Goal: Information Seeking & Learning: Find specific fact

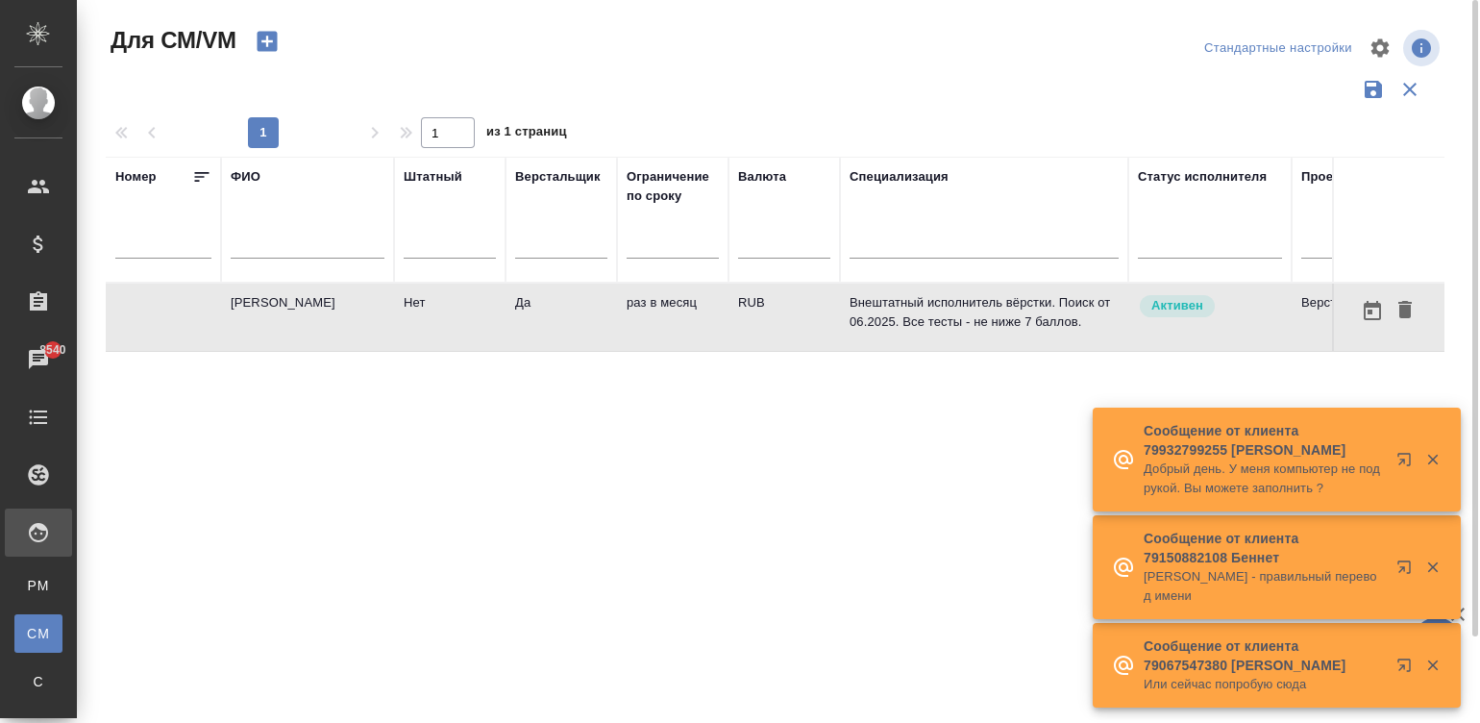
scroll to position [0, 673]
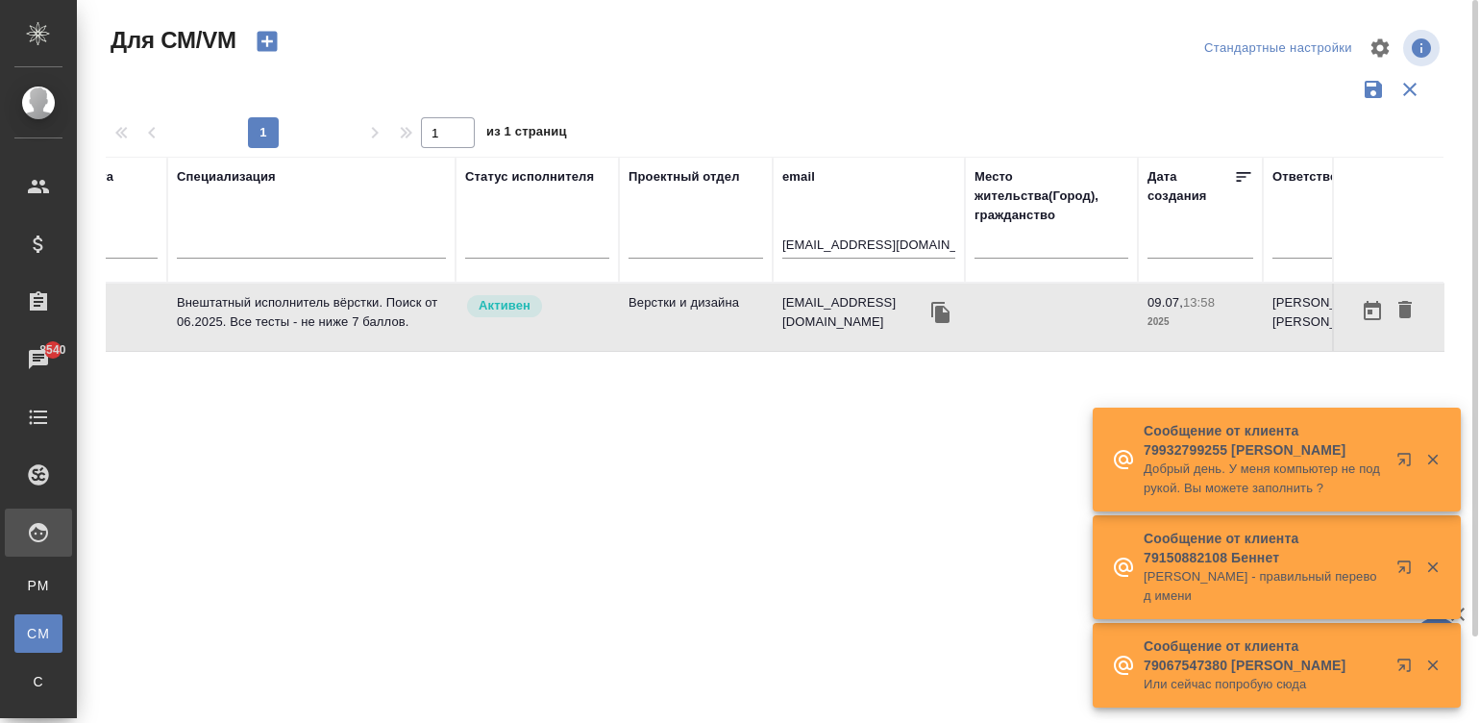
click at [860, 250] on input "kafemulo@gmail.com" at bounding box center [868, 247] width 173 height 24
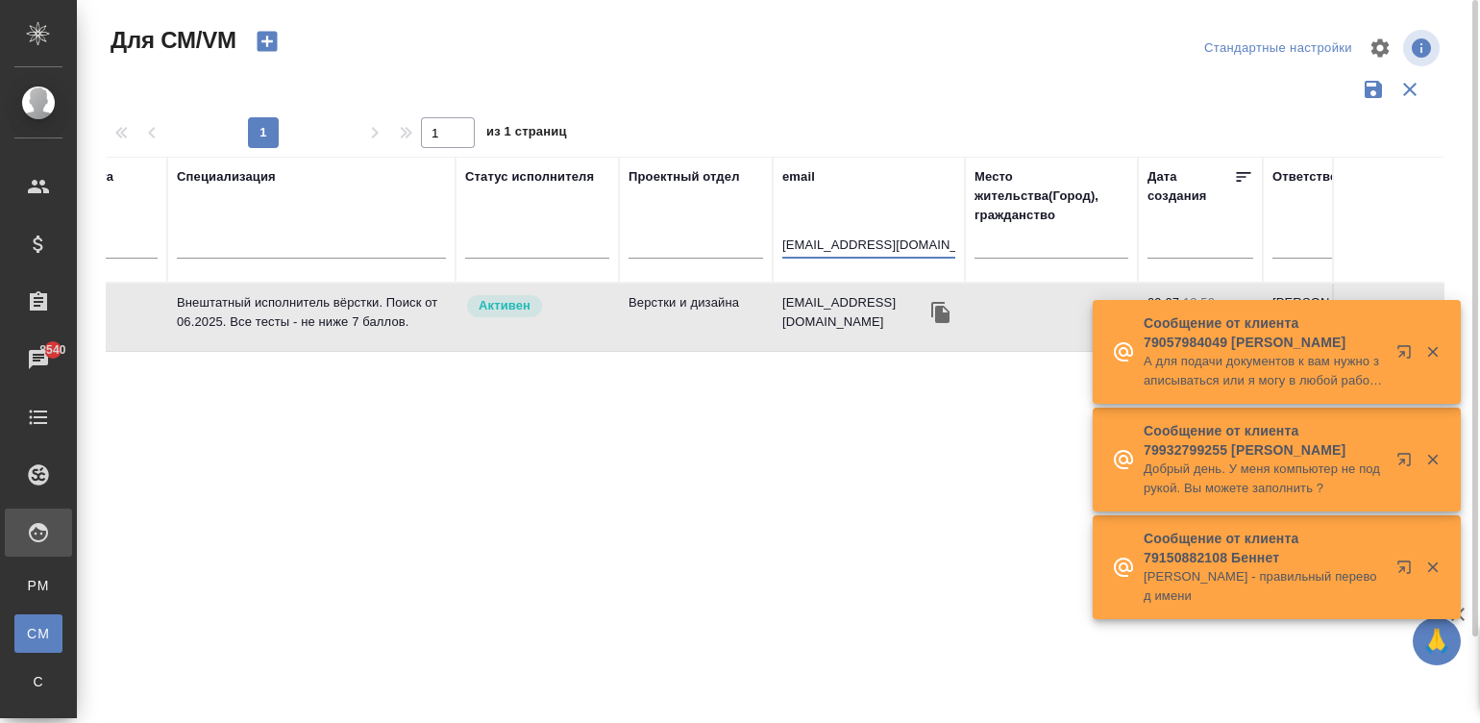
click at [860, 250] on input "kafemulo@gmail.com" at bounding box center [868, 247] width 173 height 24
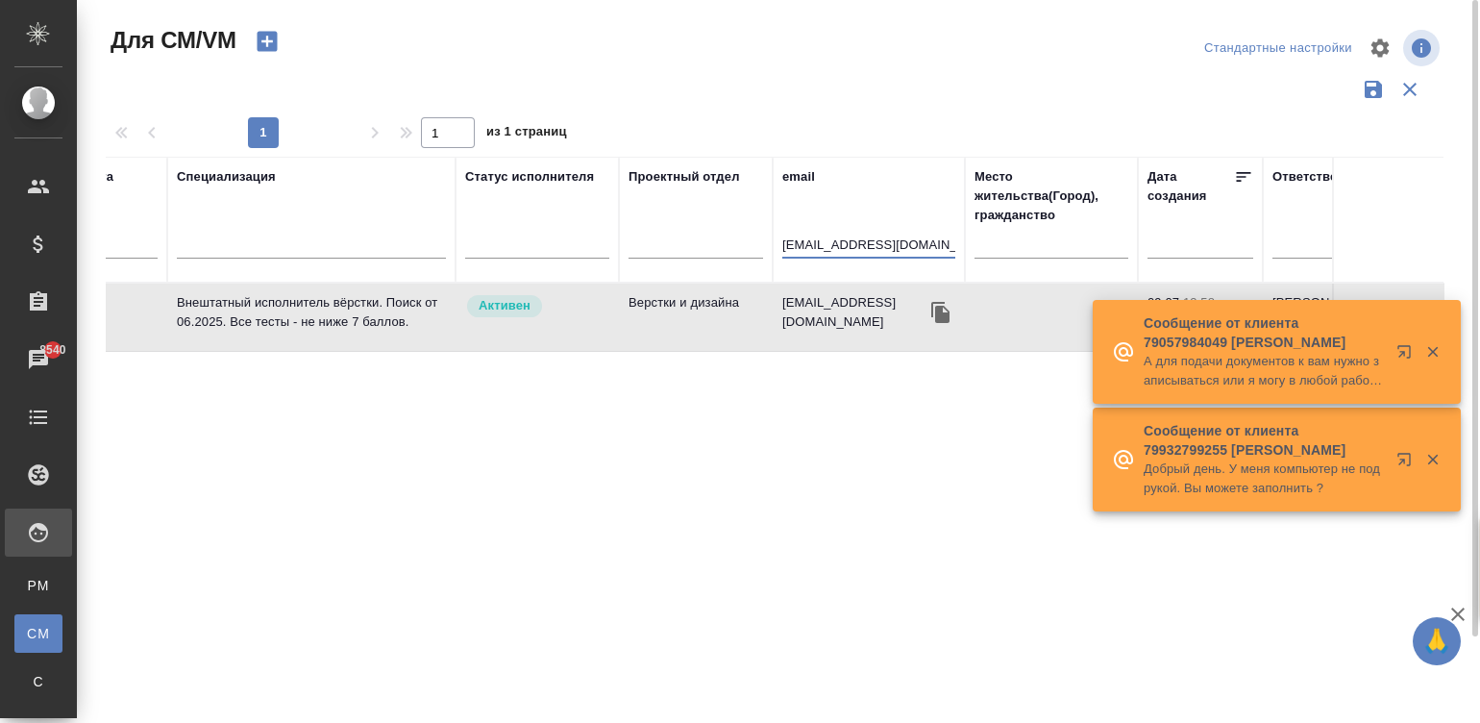
click at [29, 675] on div "Спецификации" at bounding box center [14, 681] width 29 height 19
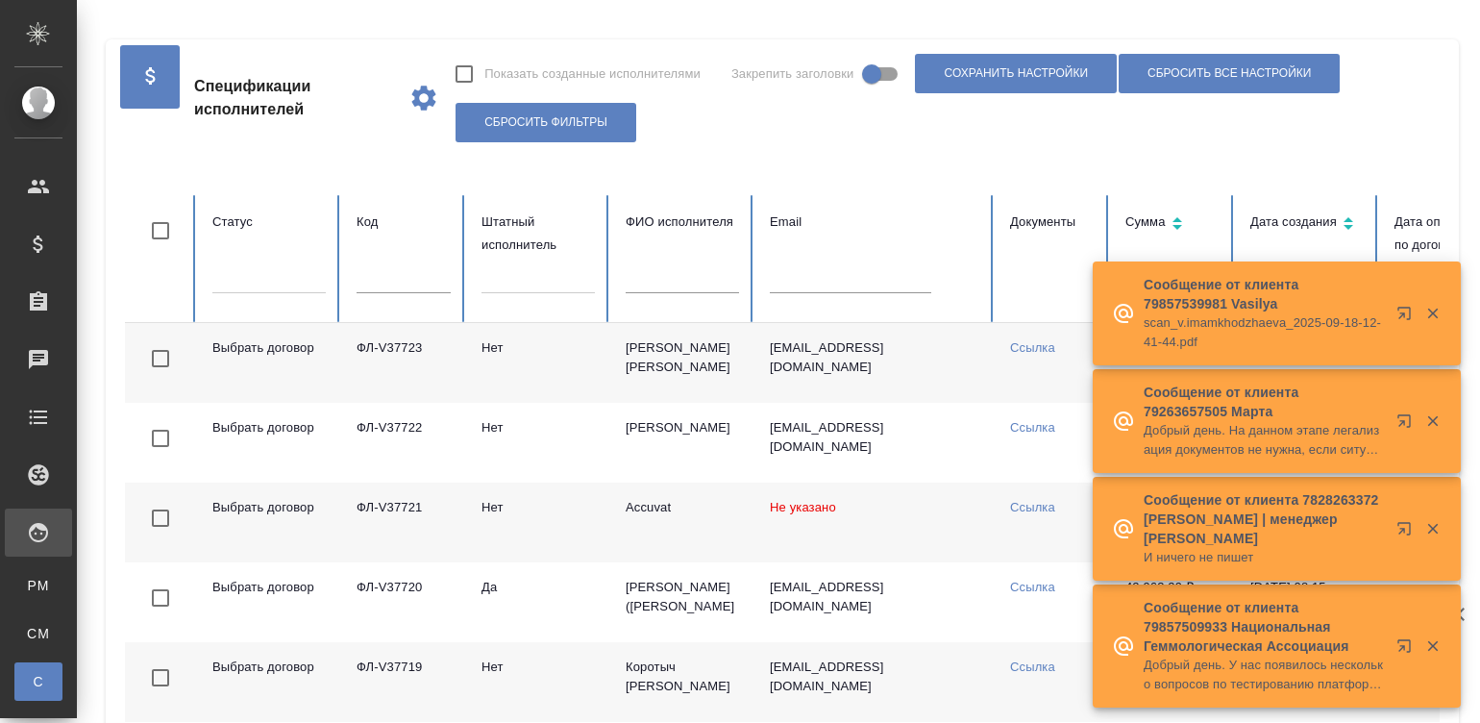
checkbox input "false"
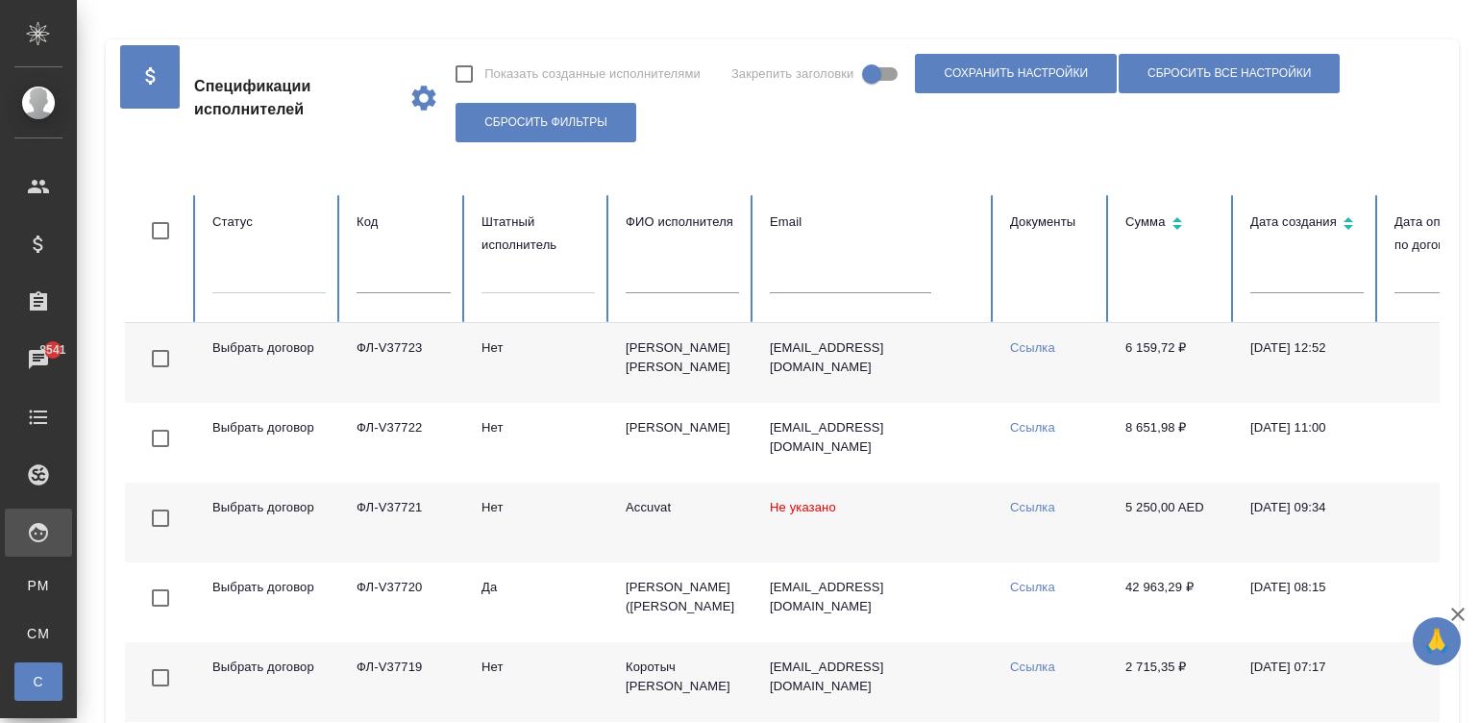
drag, startPoint x: 812, startPoint y: 296, endPoint x: 794, endPoint y: 279, distance: 25.2
click at [794, 279] on div at bounding box center [875, 286] width 210 height 40
click at [794, 279] on input "text" at bounding box center [850, 279] width 161 height 27
paste input "ФЛ-V36873"
click at [817, 288] on input "ФЛ-V36873" at bounding box center [850, 279] width 161 height 27
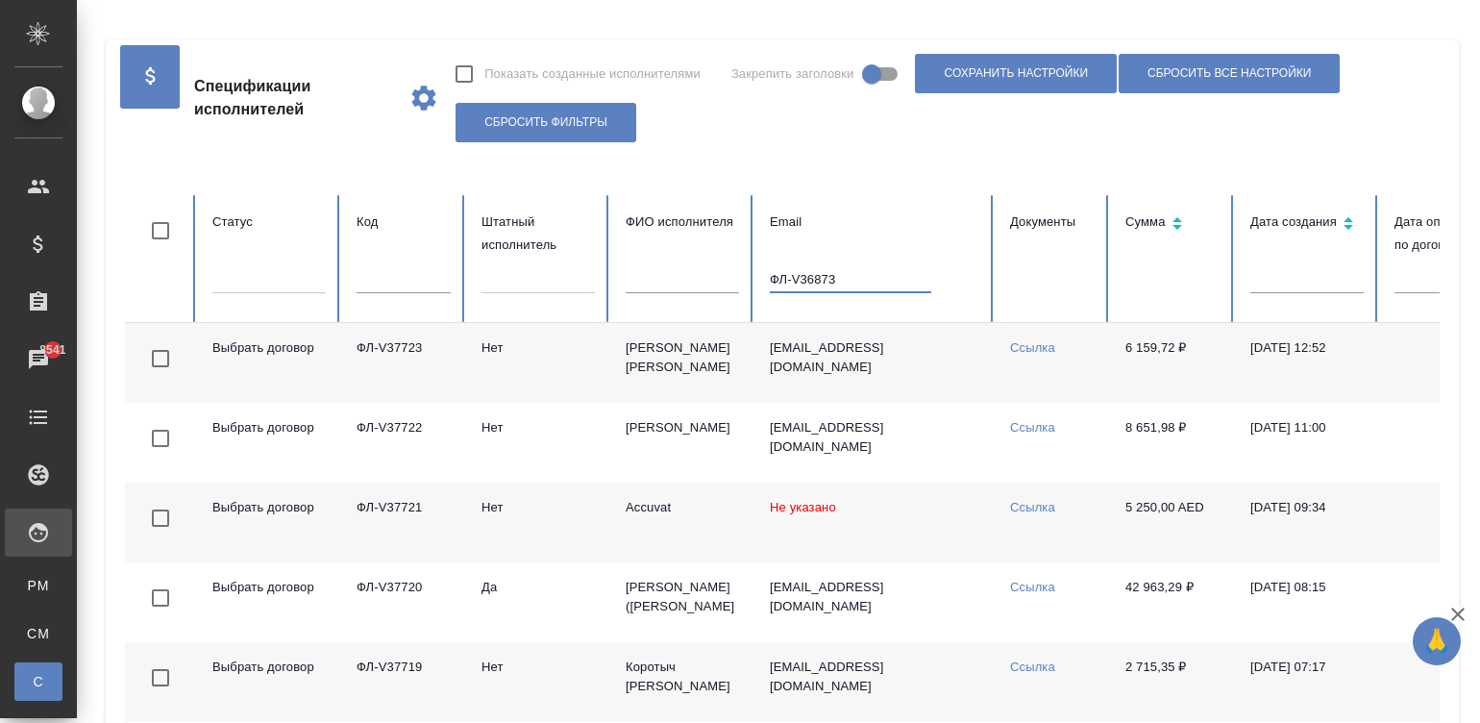
click at [817, 288] on input "ФЛ-V36873" at bounding box center [850, 279] width 161 height 27
type input "ФЛ-V36873"
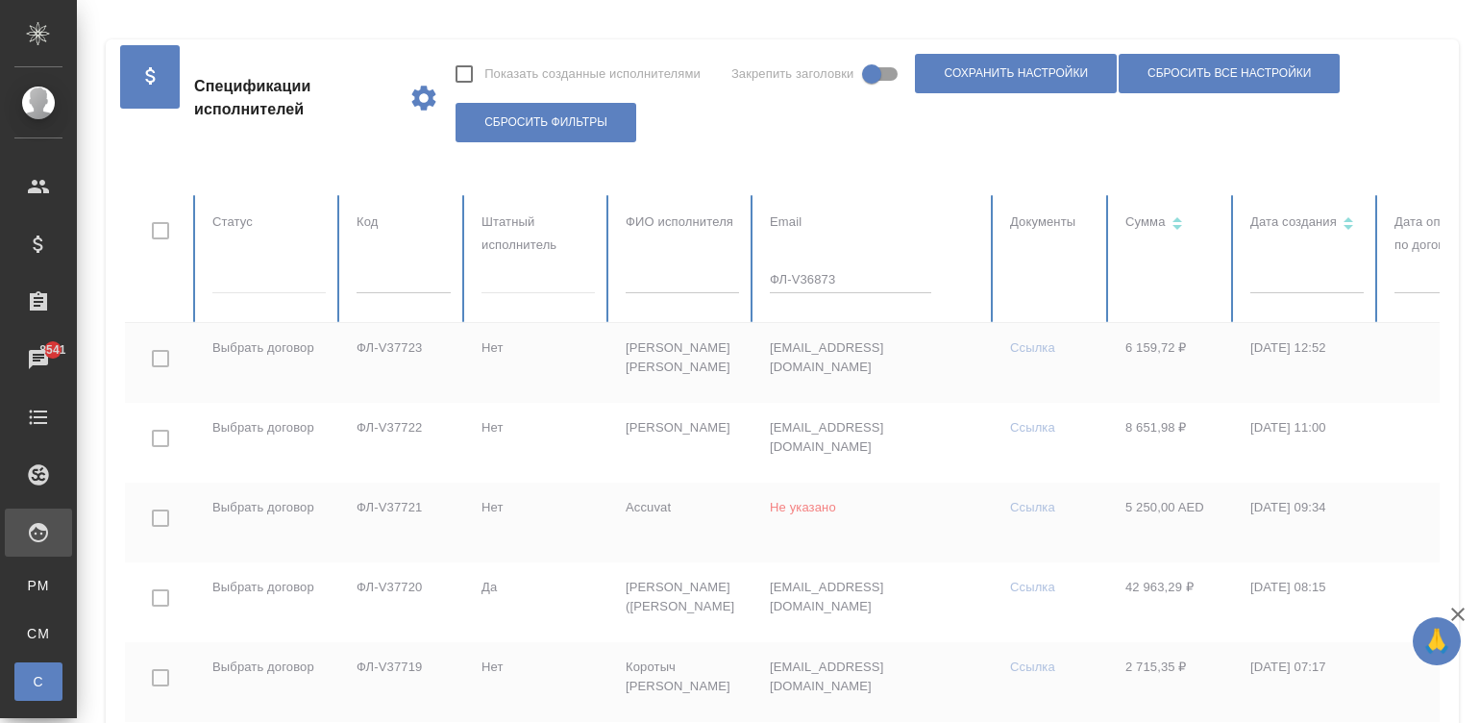
checkbox input "true"
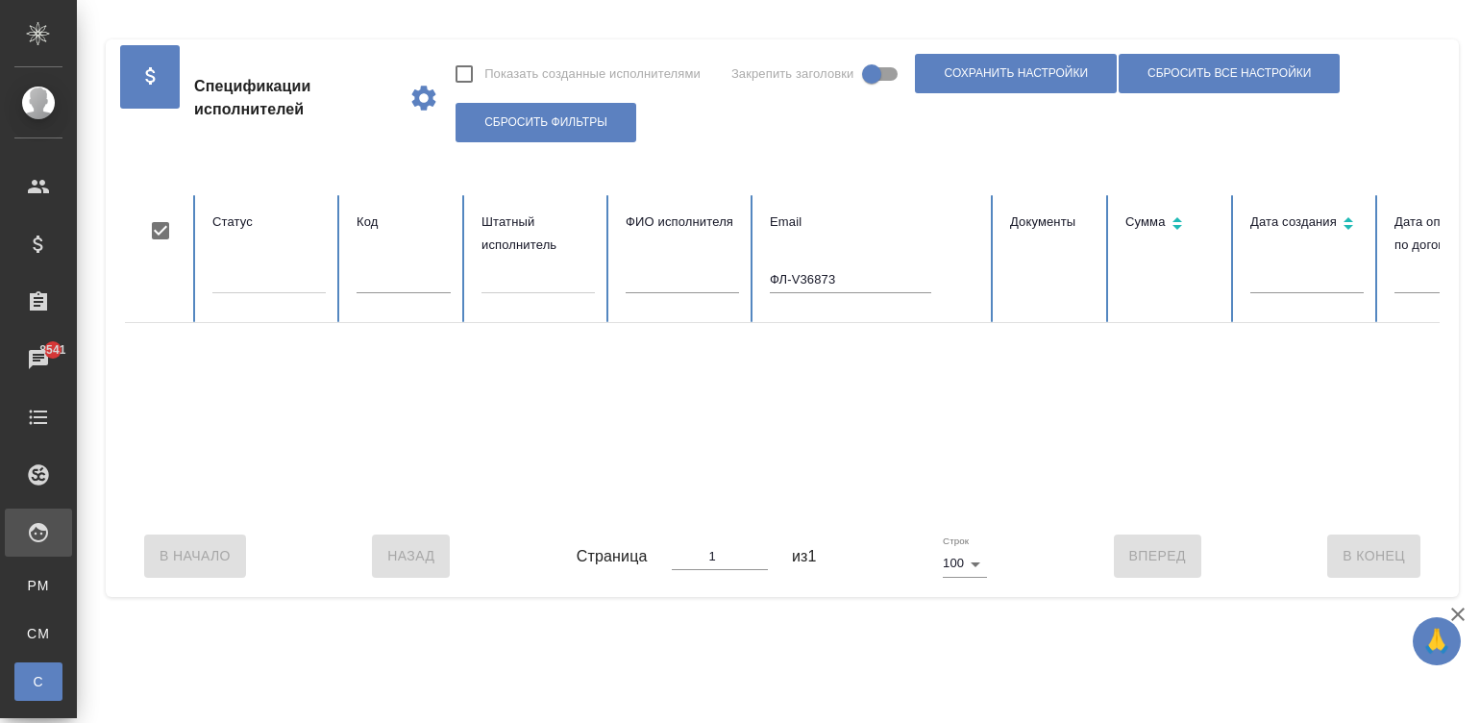
click at [844, 289] on input "ФЛ-V36873" at bounding box center [850, 279] width 161 height 27
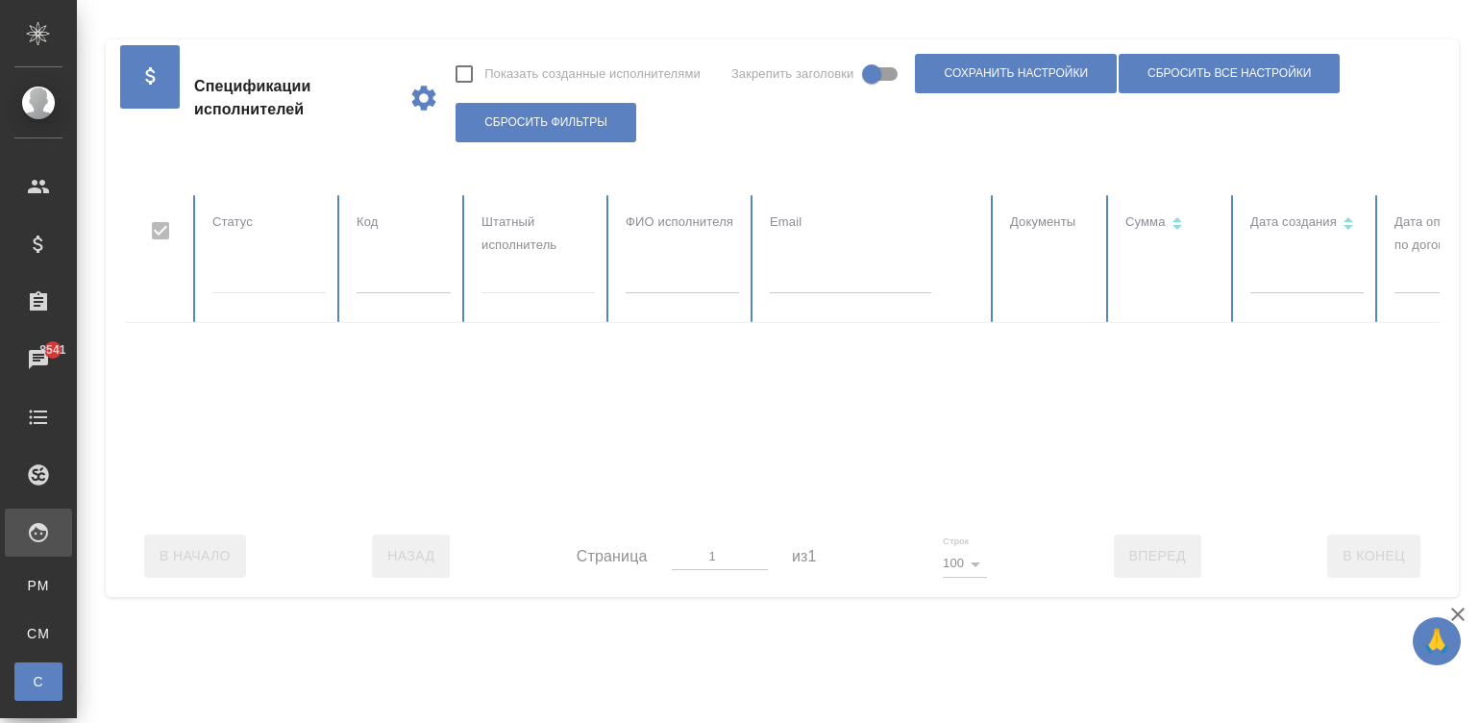
click at [390, 284] on div at bounding box center [1154, 355] width 2059 height 320
click at [390, 284] on input "text" at bounding box center [404, 279] width 94 height 27
click at [412, 281] on input "text" at bounding box center [404, 279] width 94 height 27
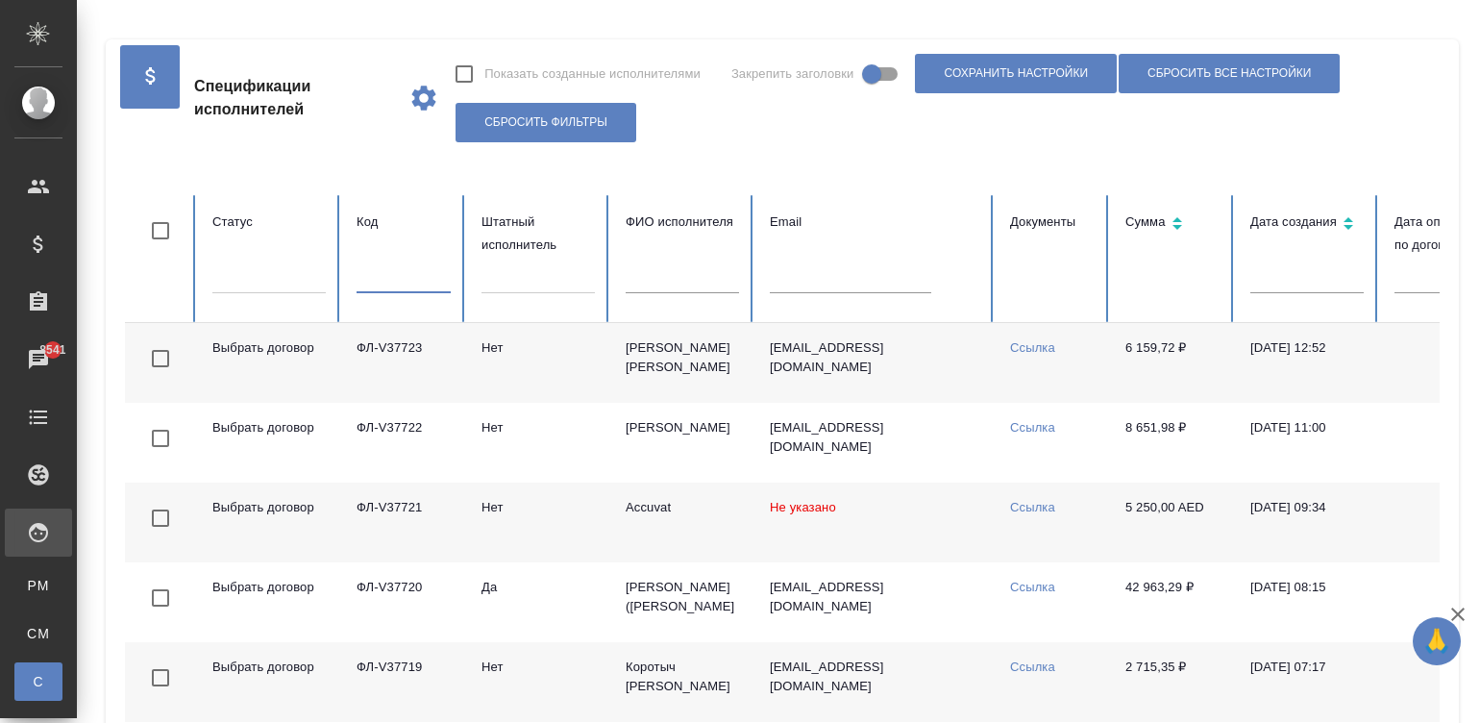
click at [412, 281] on input "text" at bounding box center [404, 279] width 94 height 27
checkbox input "false"
paste input "ФЛ-V36873"
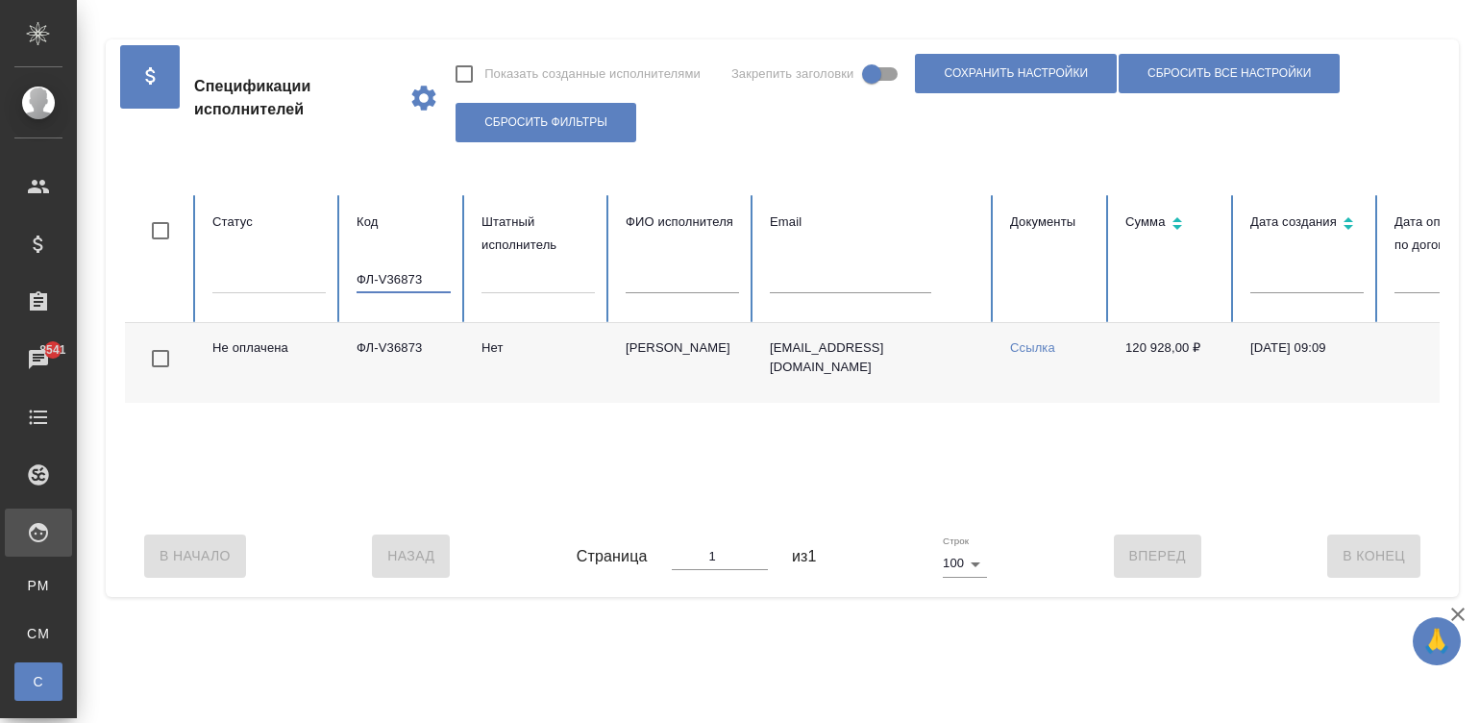
scroll to position [0, 743]
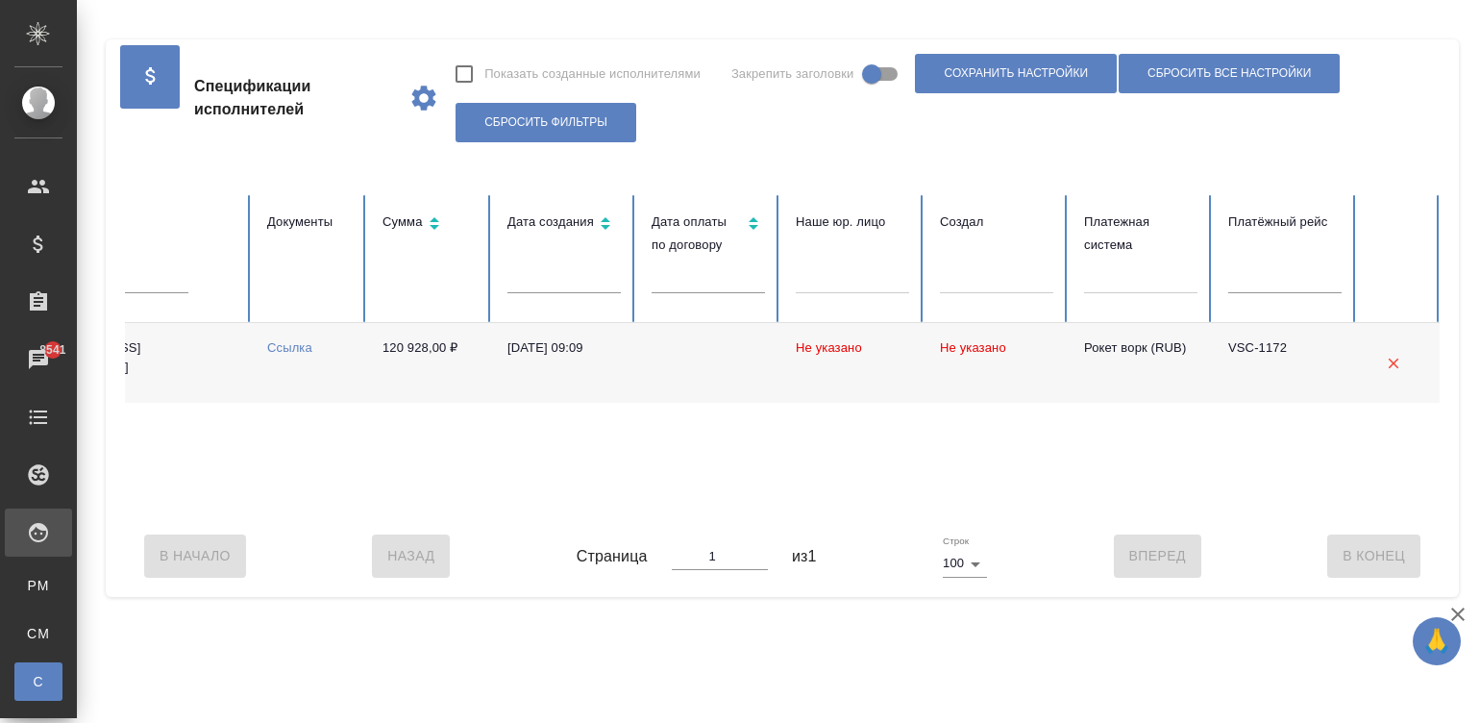
type input "ФЛ-V36873"
click at [327, 535] on div "В Начало Назад Страница 1 из 1 Строк 100 100 Вперед В Конец" at bounding box center [782, 555] width 1315 height 81
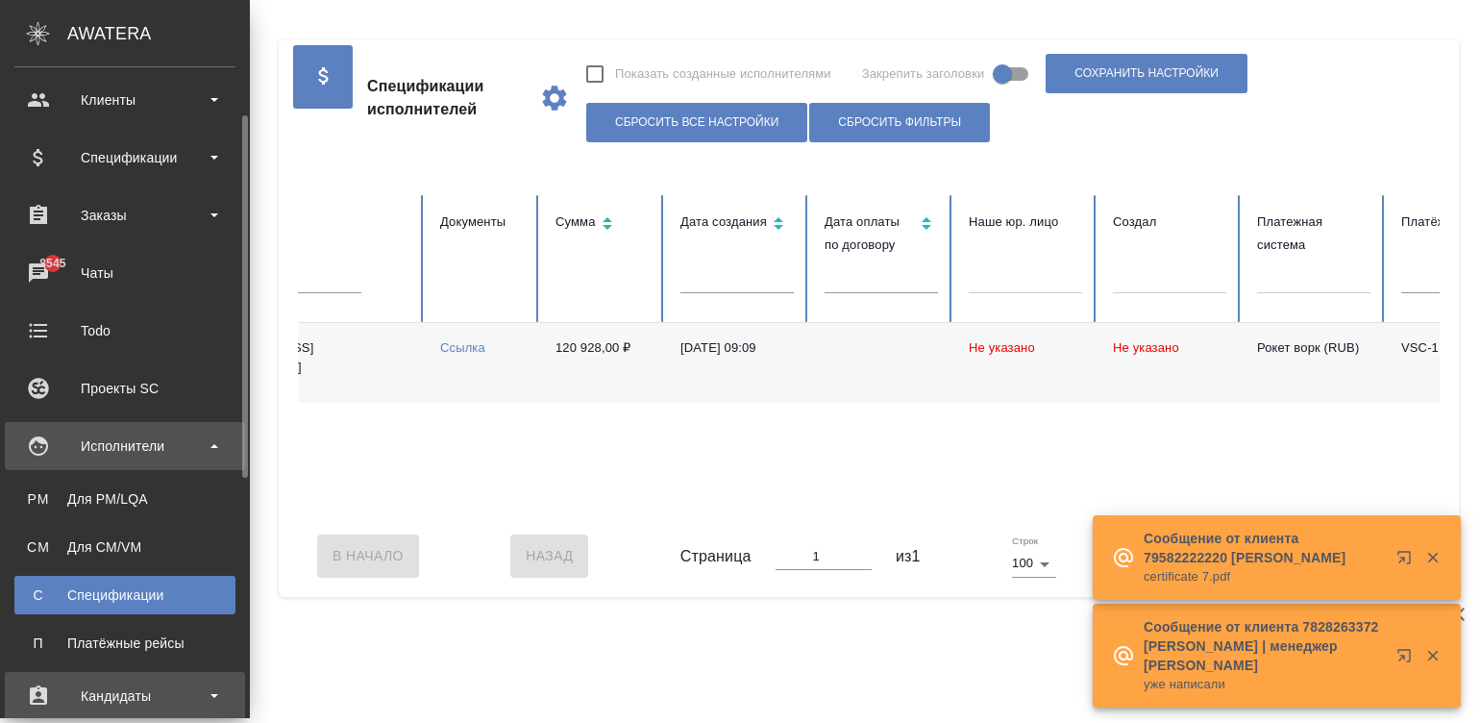
scroll to position [114, 0]
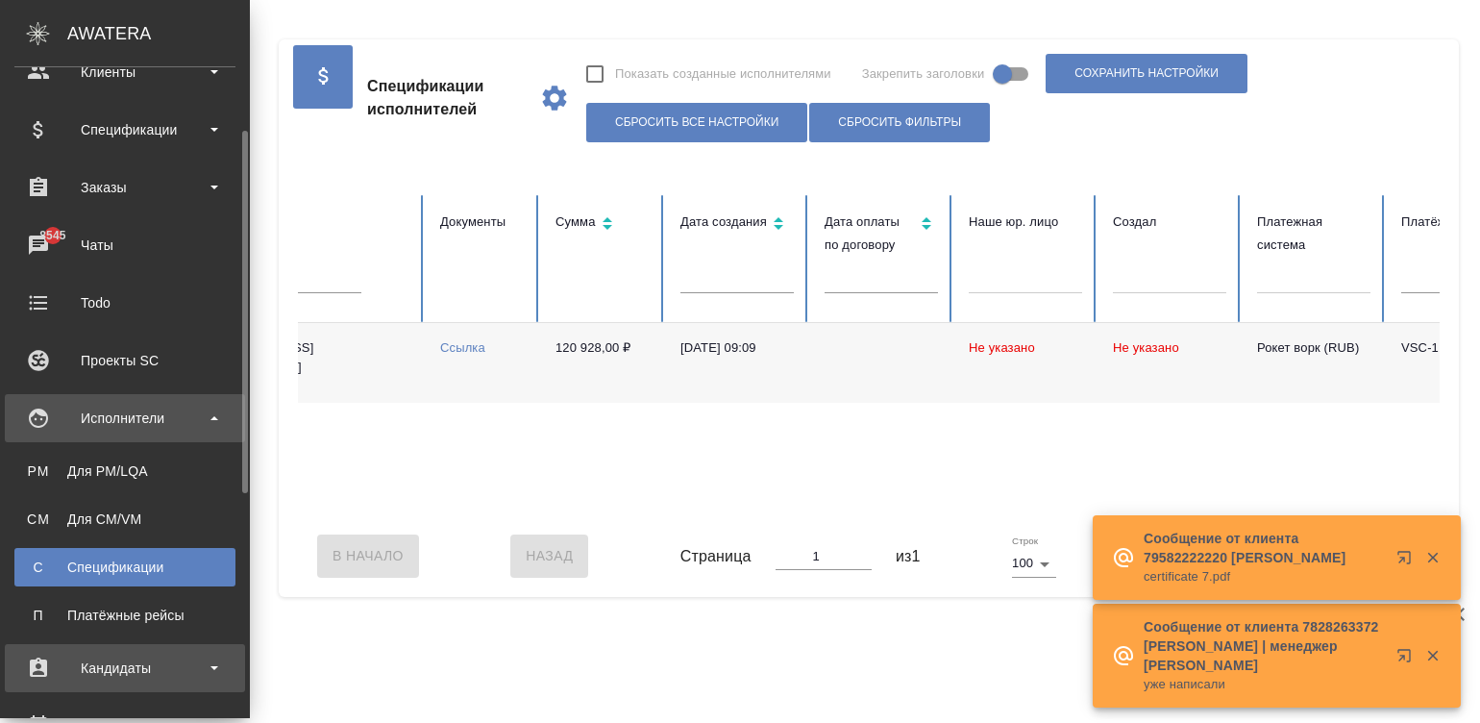
click at [84, 644] on div "Кандидаты" at bounding box center [125, 668] width 240 height 48
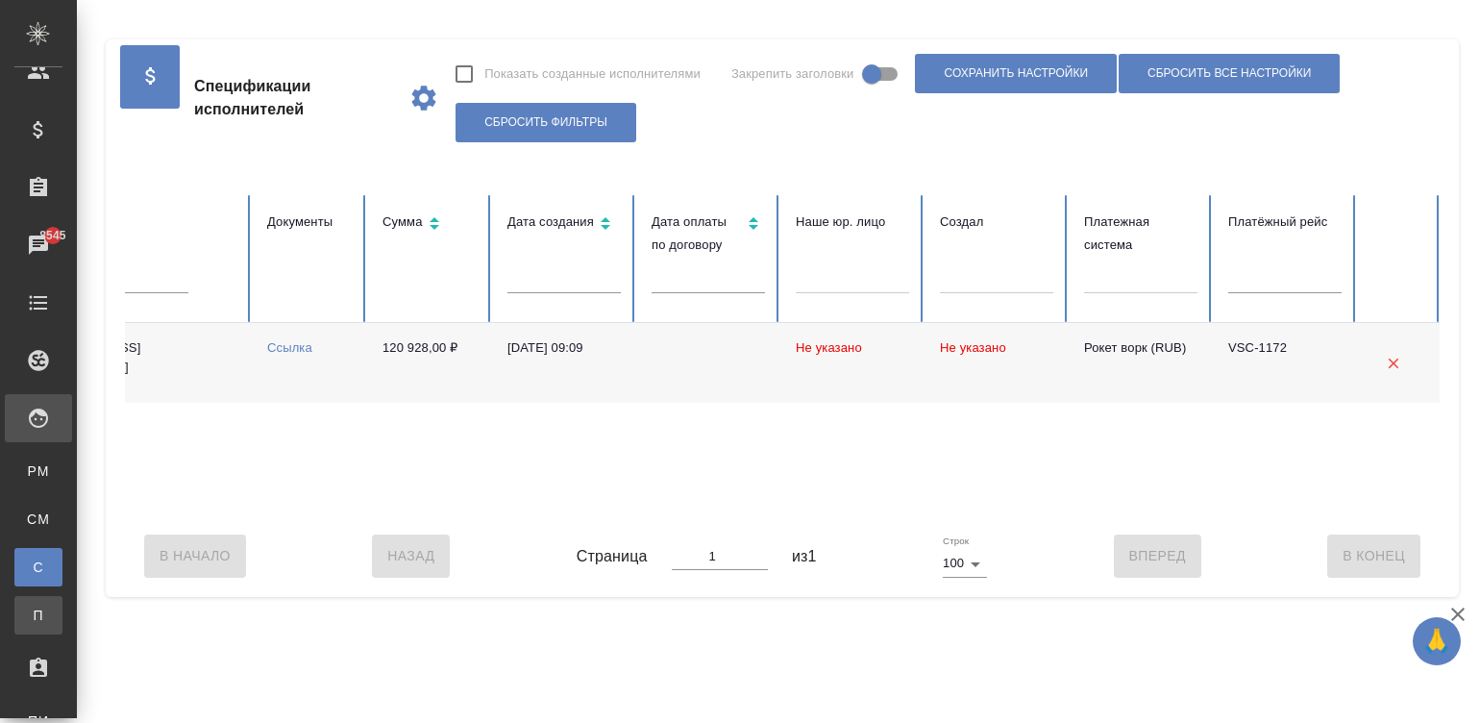
click at [151, 609] on div ".cls-1 fill:#fff; AWATERA Малинина Мария m.malinina Клиенты Спецификации Заказы…" at bounding box center [740, 361] width 1480 height 723
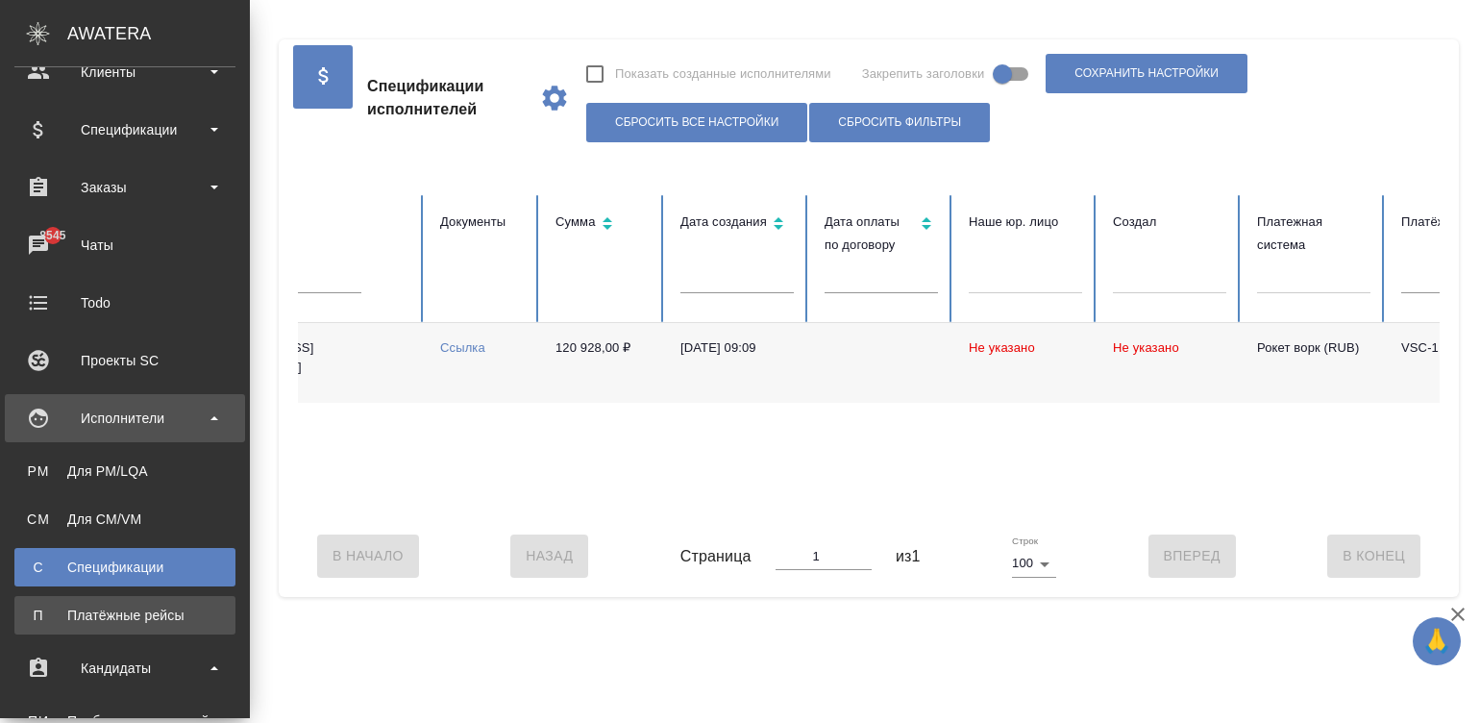
click at [41, 626] on link "П Платёжные рейсы" at bounding box center [124, 615] width 221 height 38
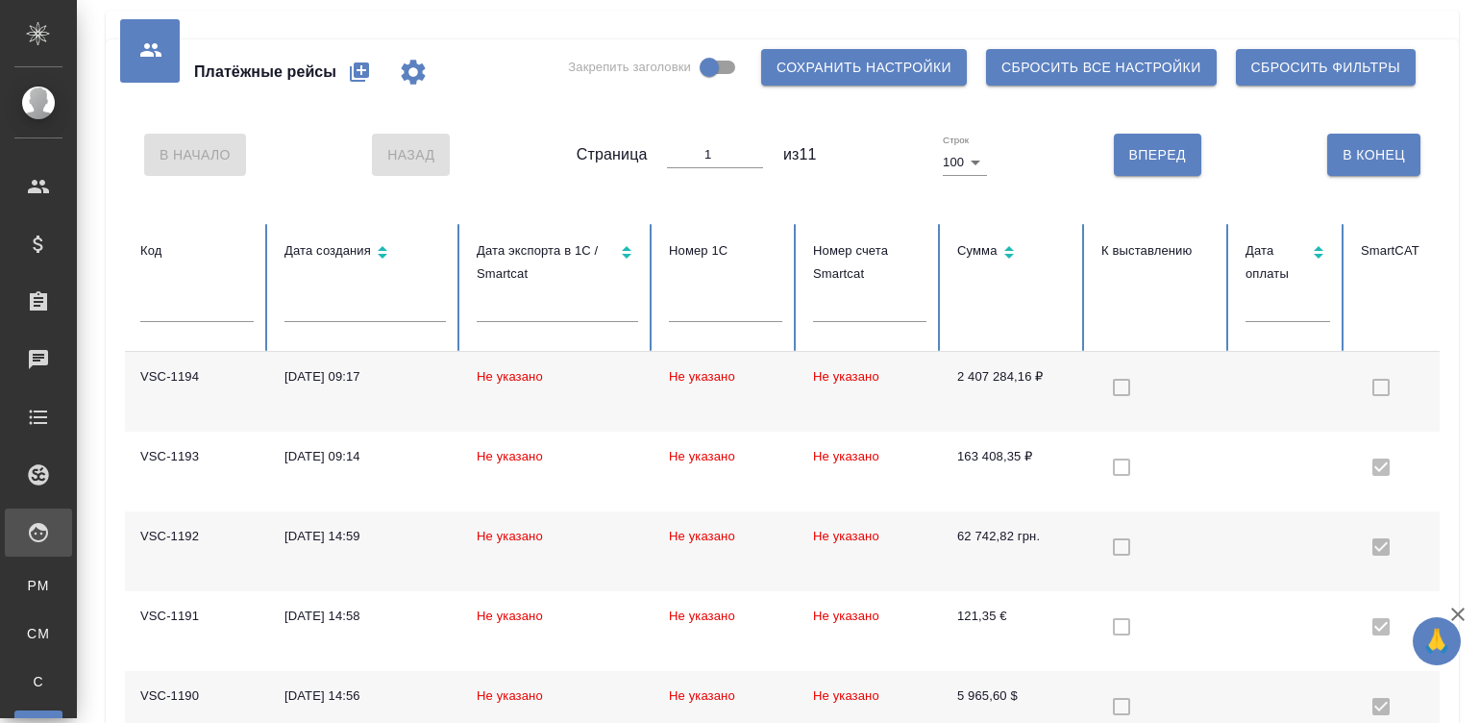
click at [1012, 437] on td "163 408,35 ₽" at bounding box center [1014, 472] width 144 height 80
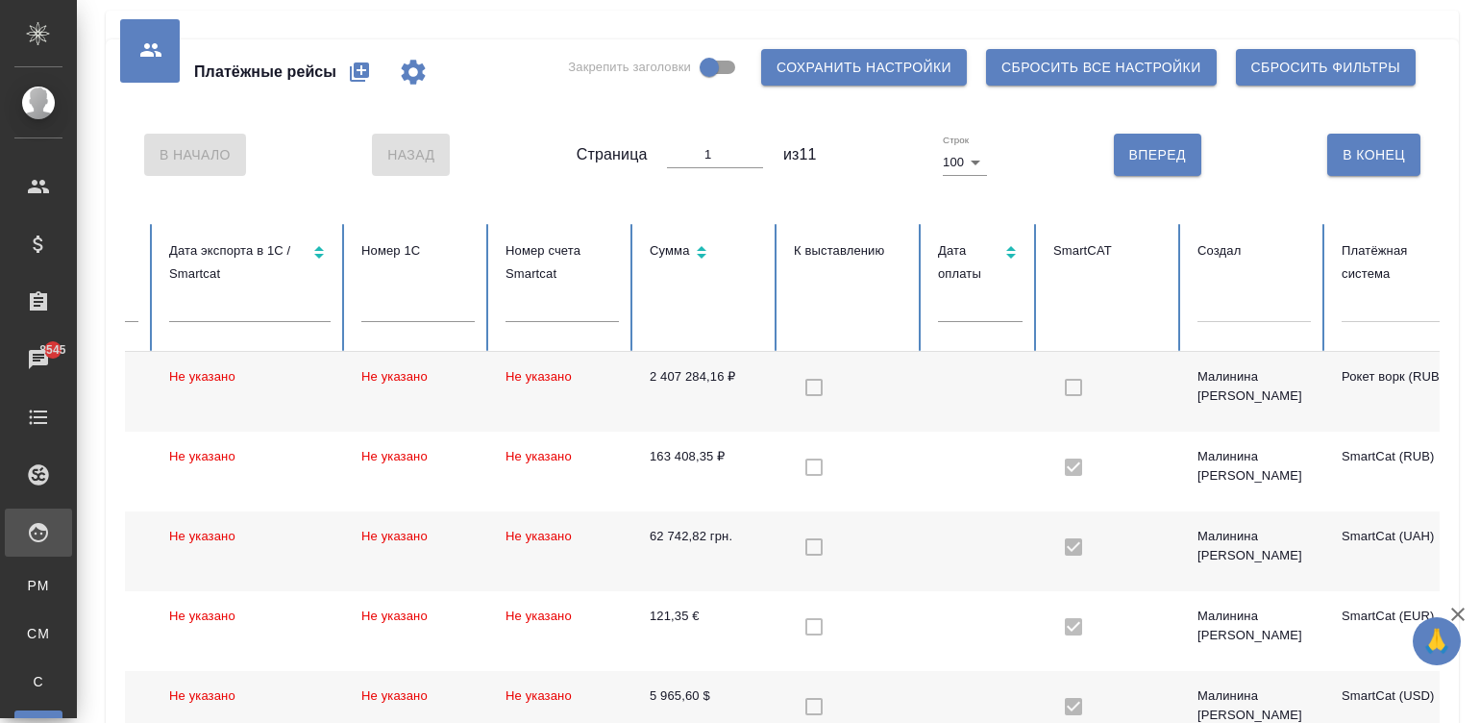
scroll to position [0, 530]
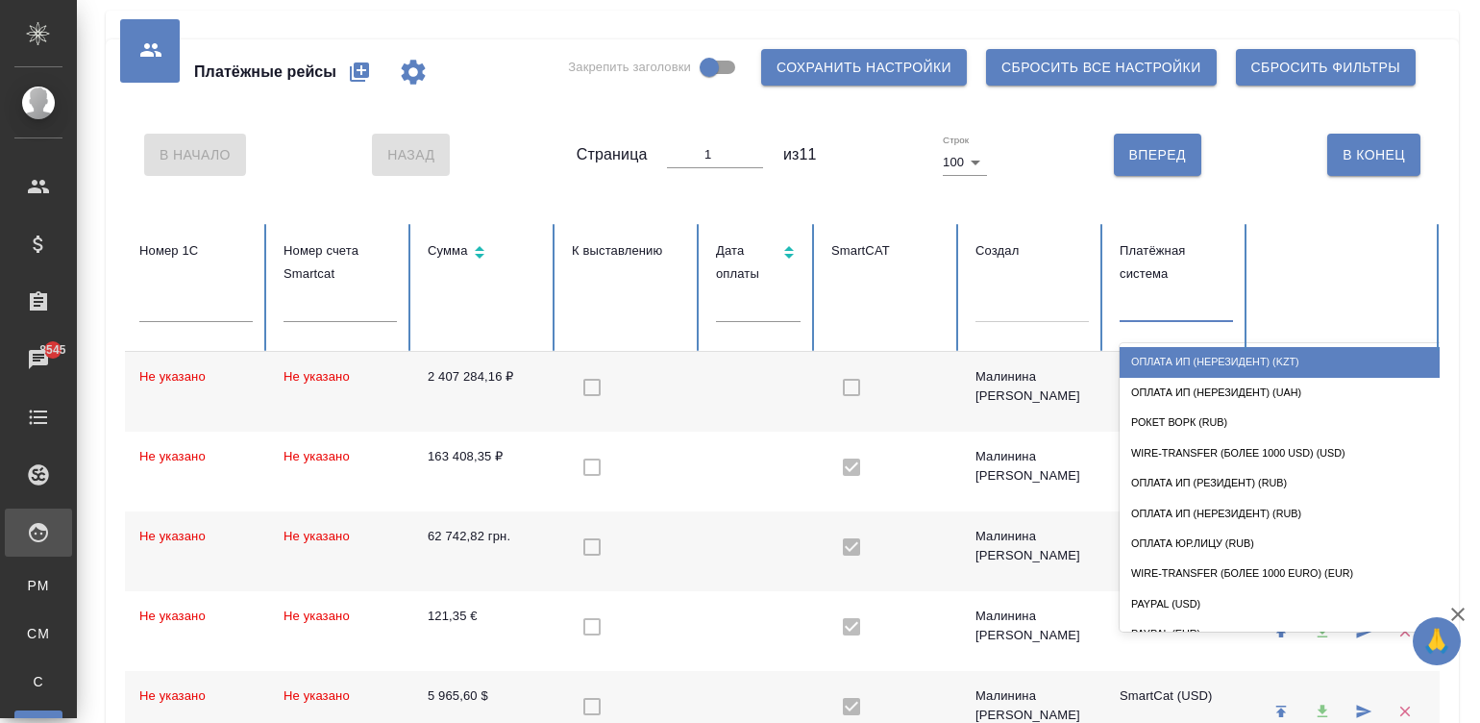
click at [1164, 312] on div at bounding box center [1176, 303] width 113 height 28
type input "sm"
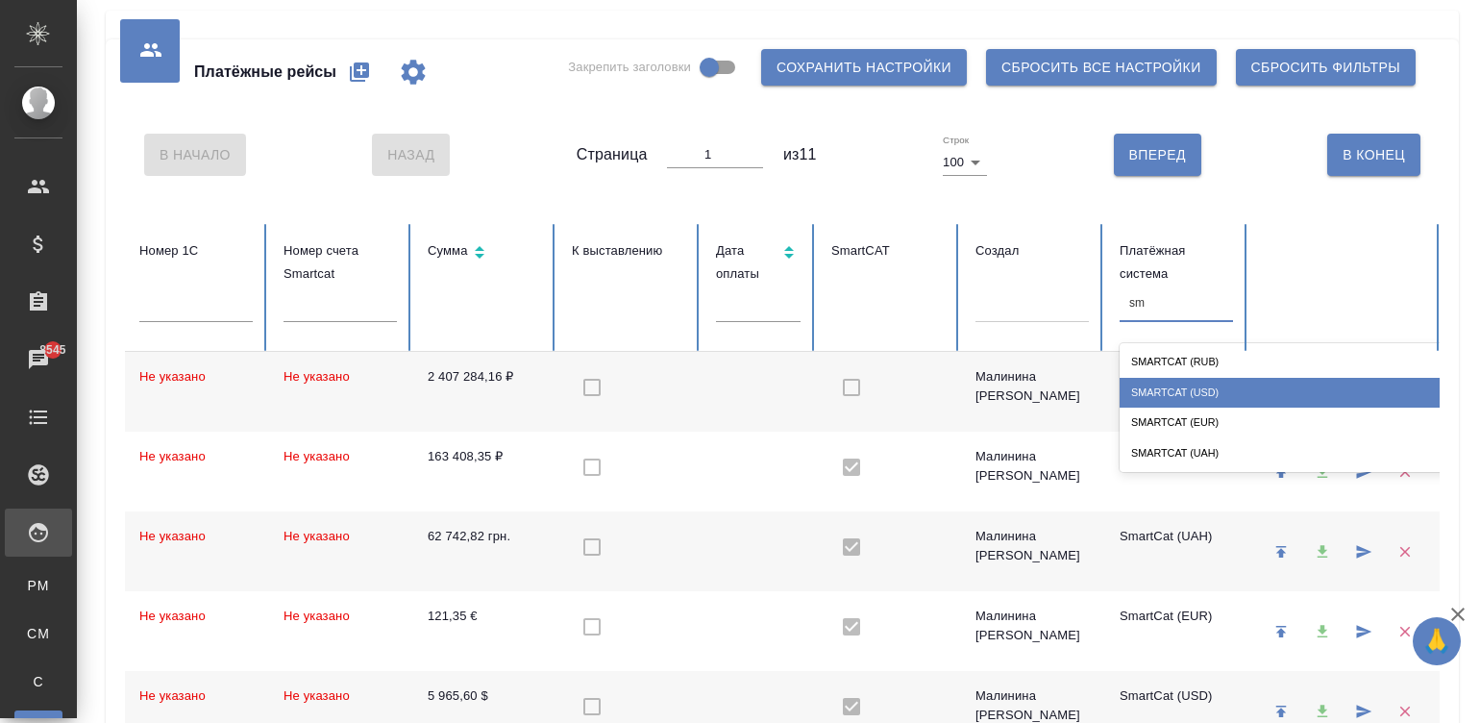
click at [1246, 387] on div "SmartCat (USD)" at bounding box center [1312, 393] width 385 height 30
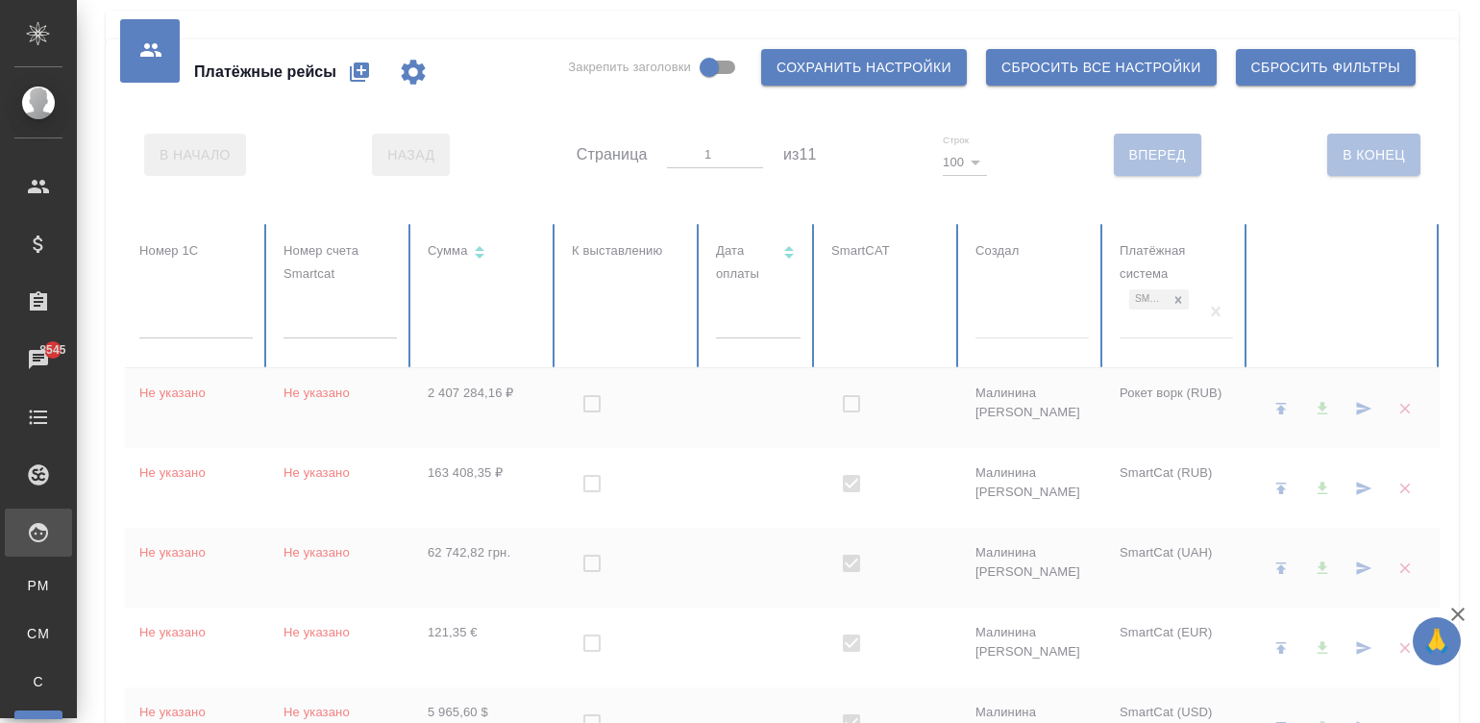
checkbox input "true"
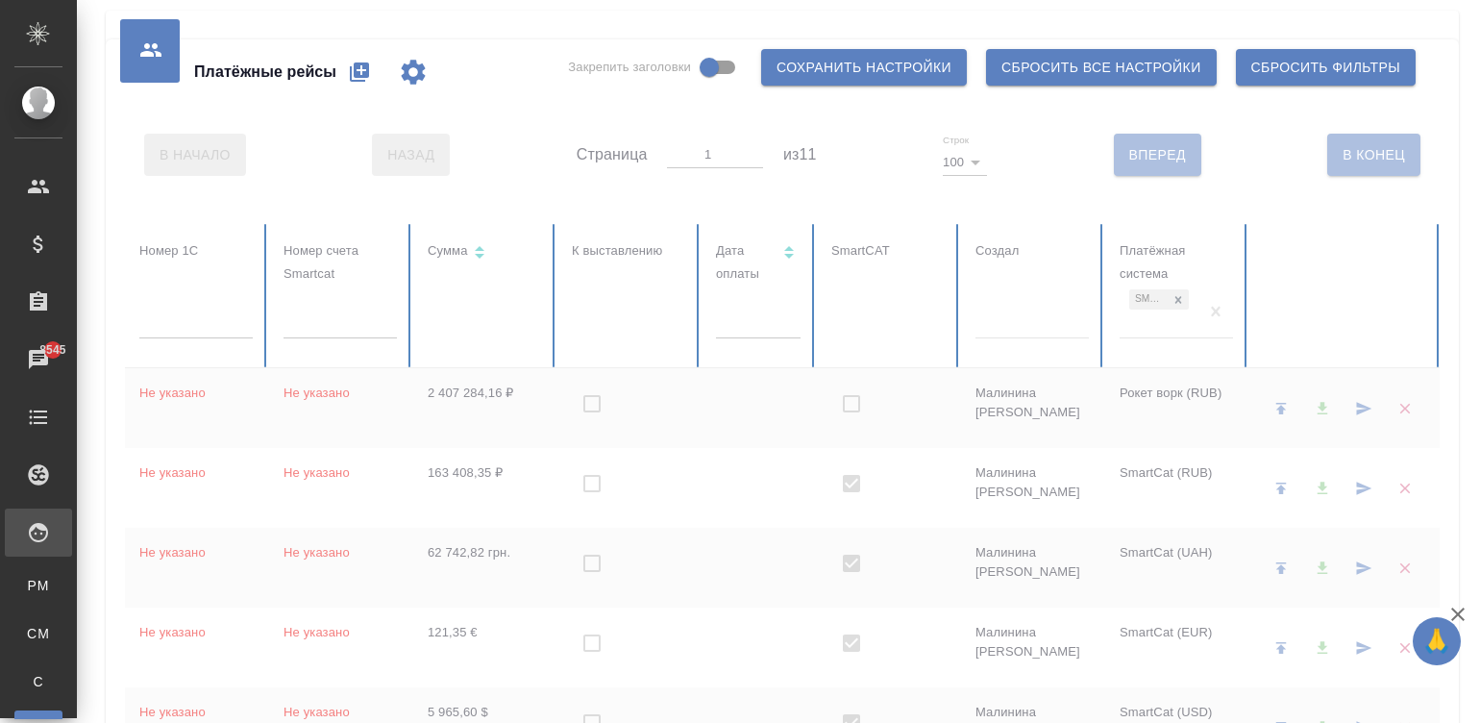
checkbox input "true"
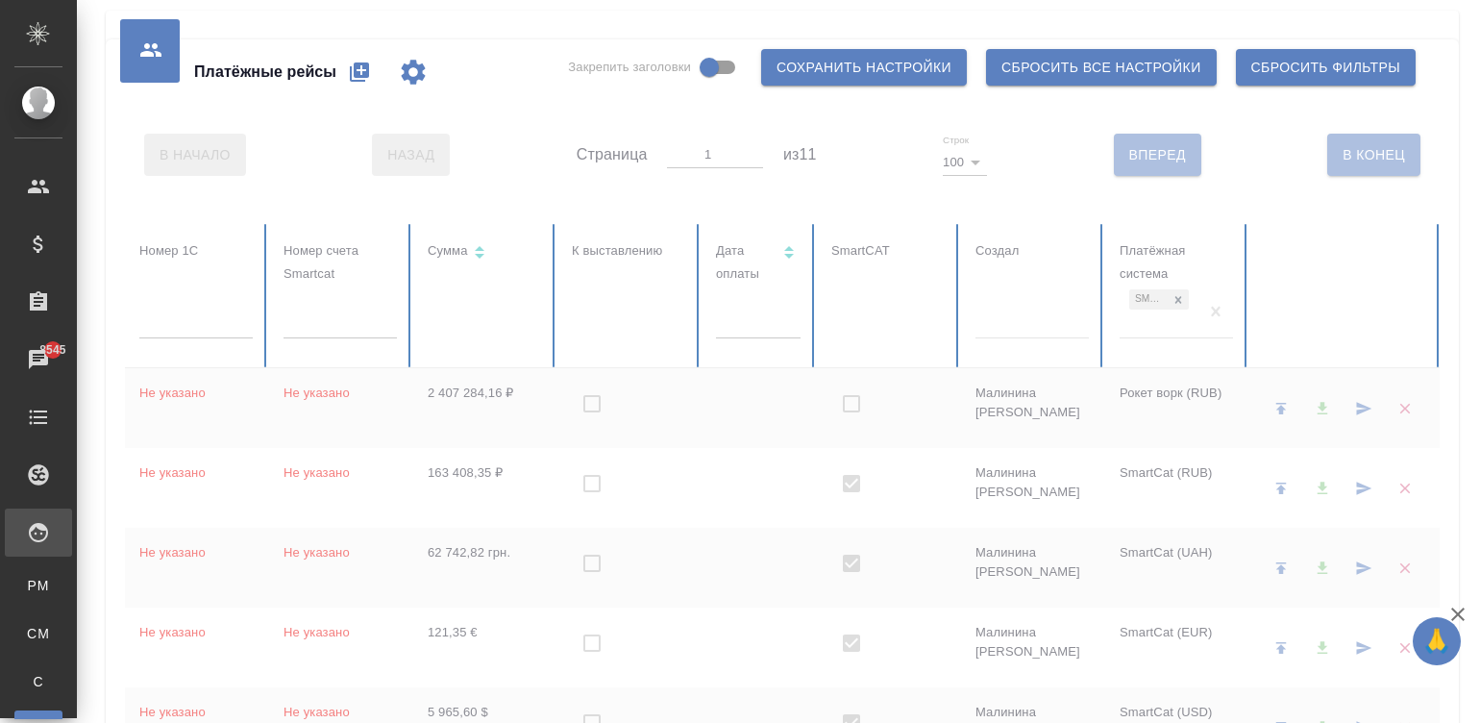
checkbox input "true"
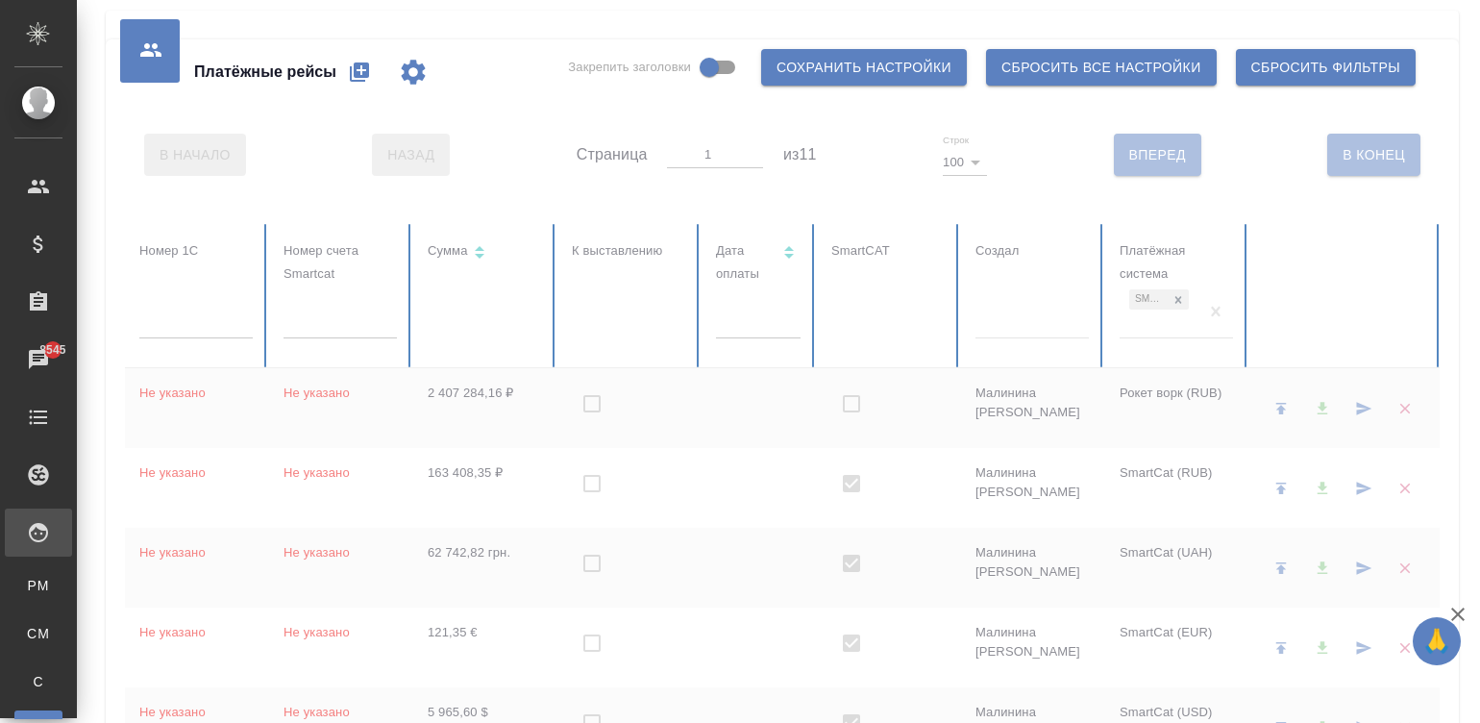
checkbox input "true"
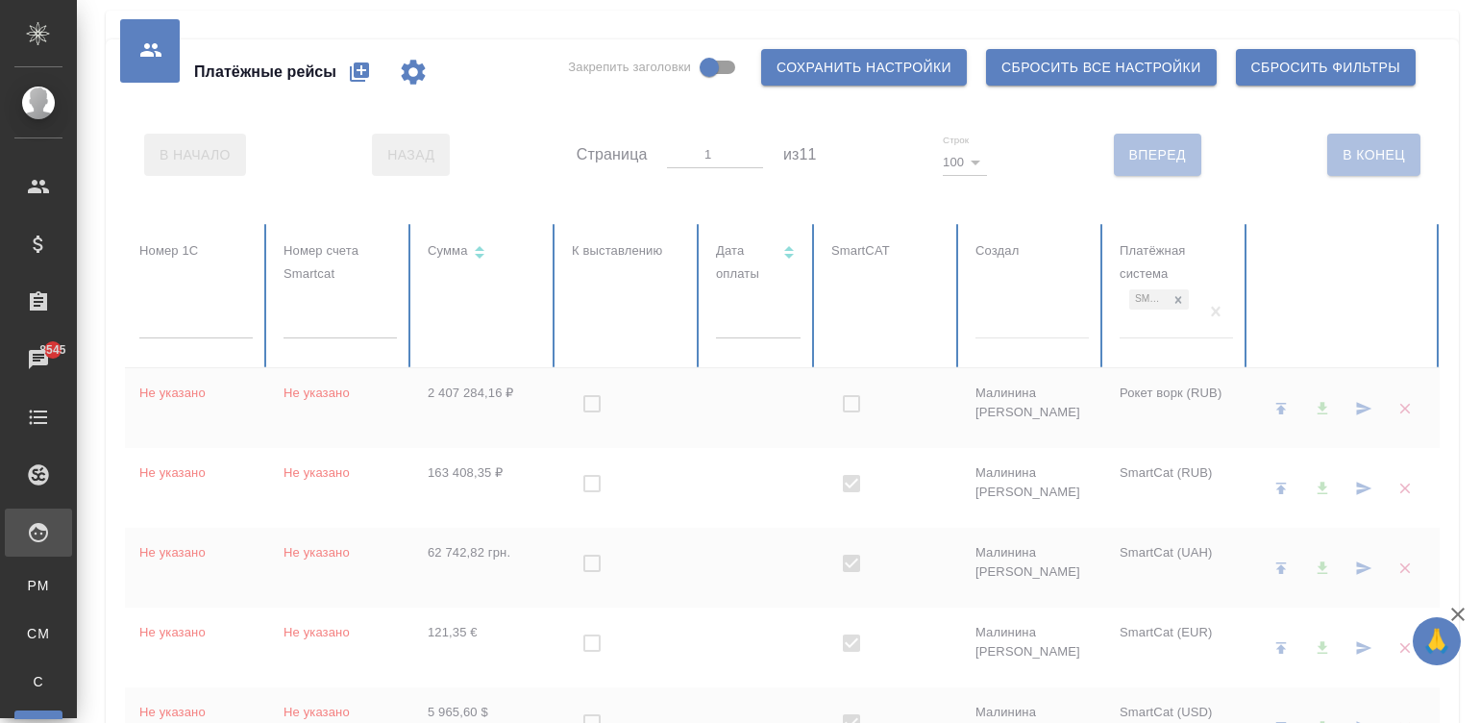
checkbox input "true"
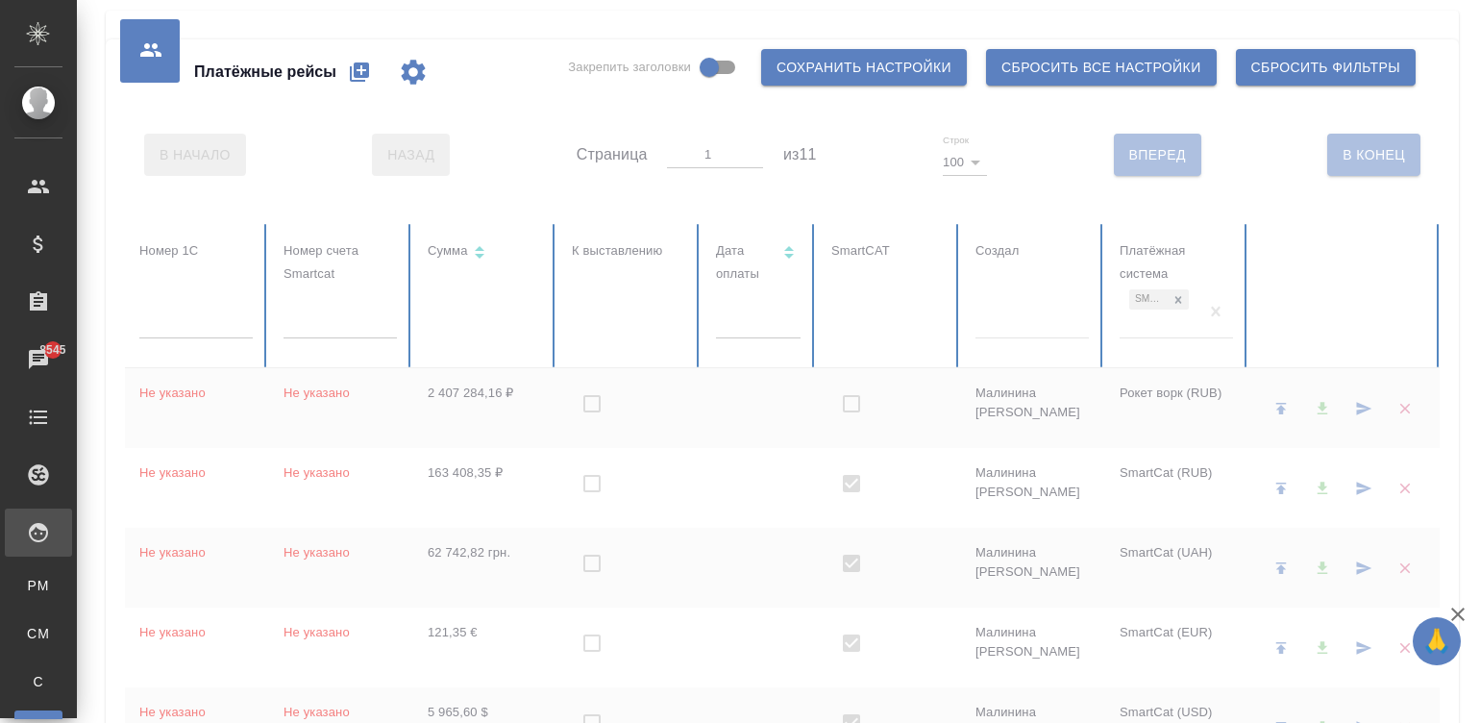
checkbox input "true"
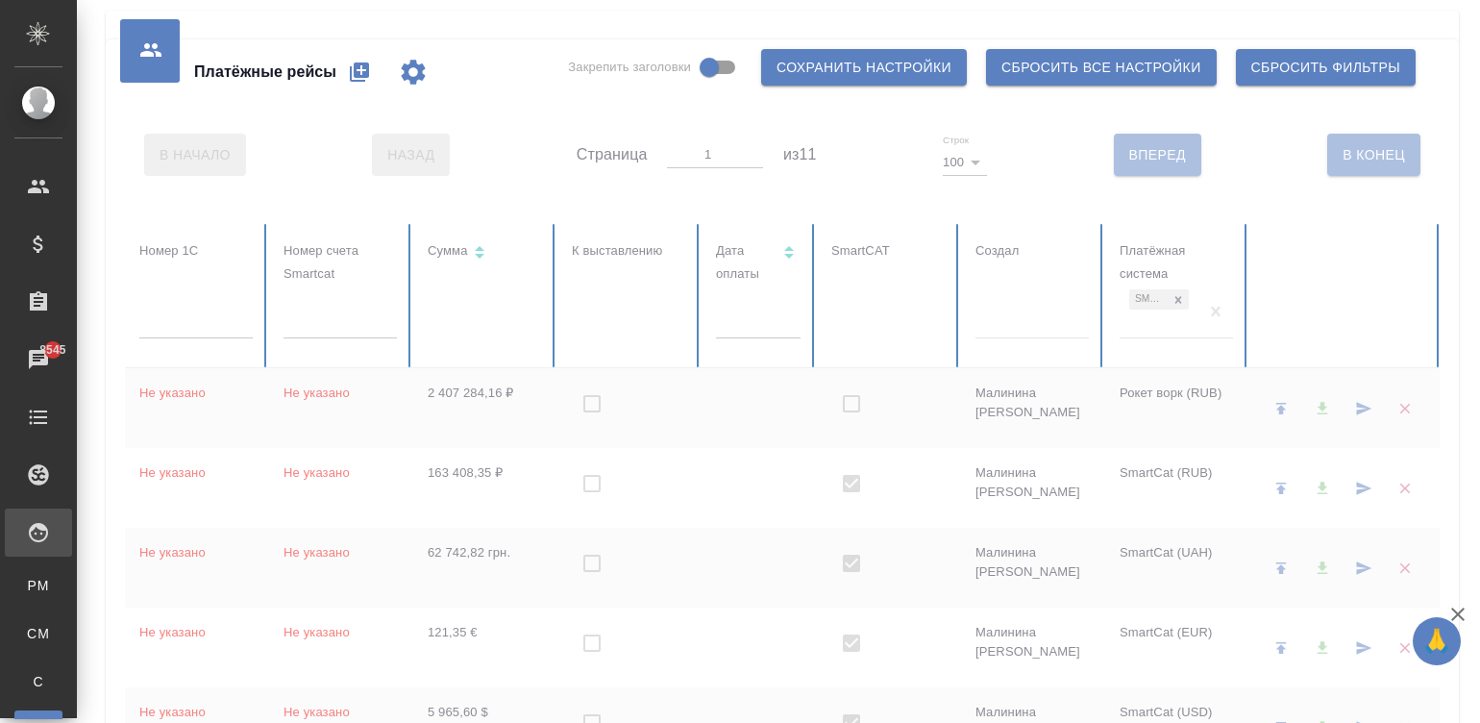
checkbox input "true"
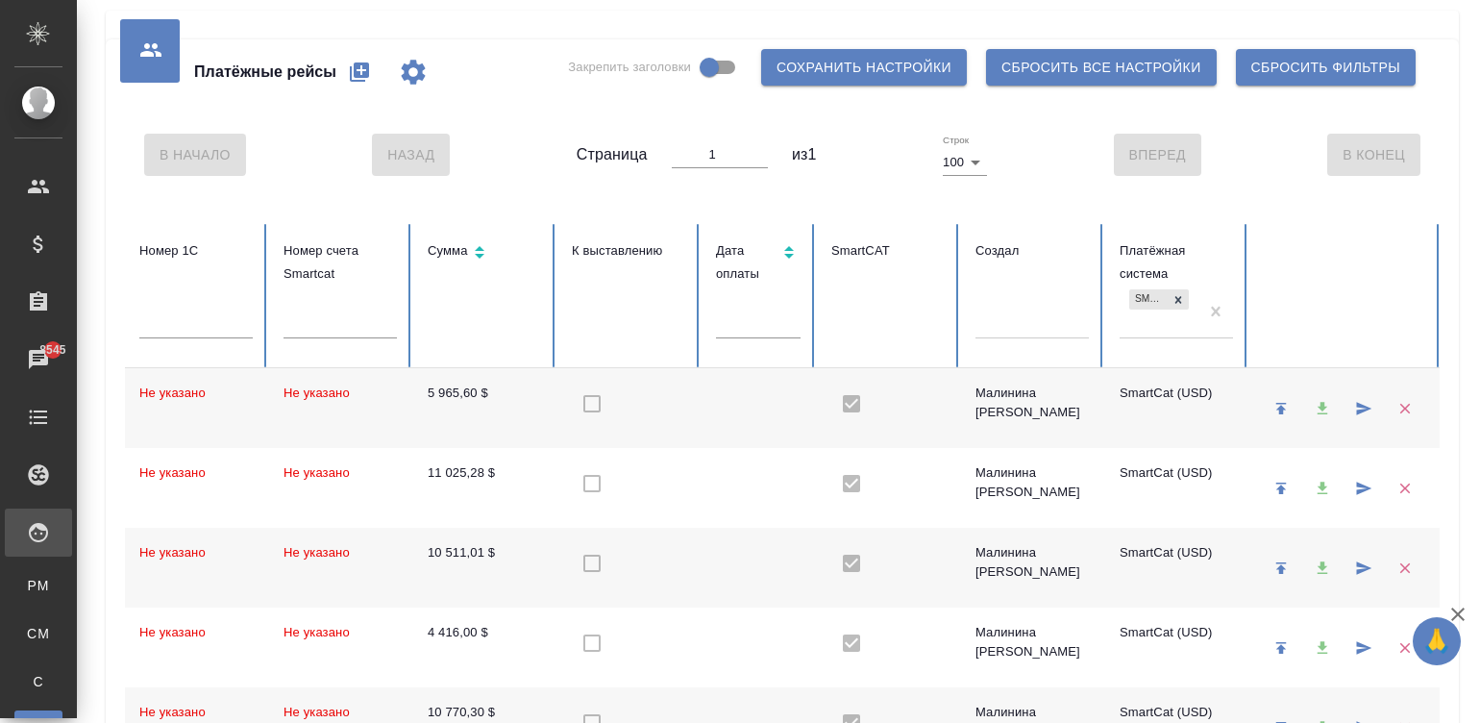
click at [790, 416] on td at bounding box center [758, 408] width 115 height 80
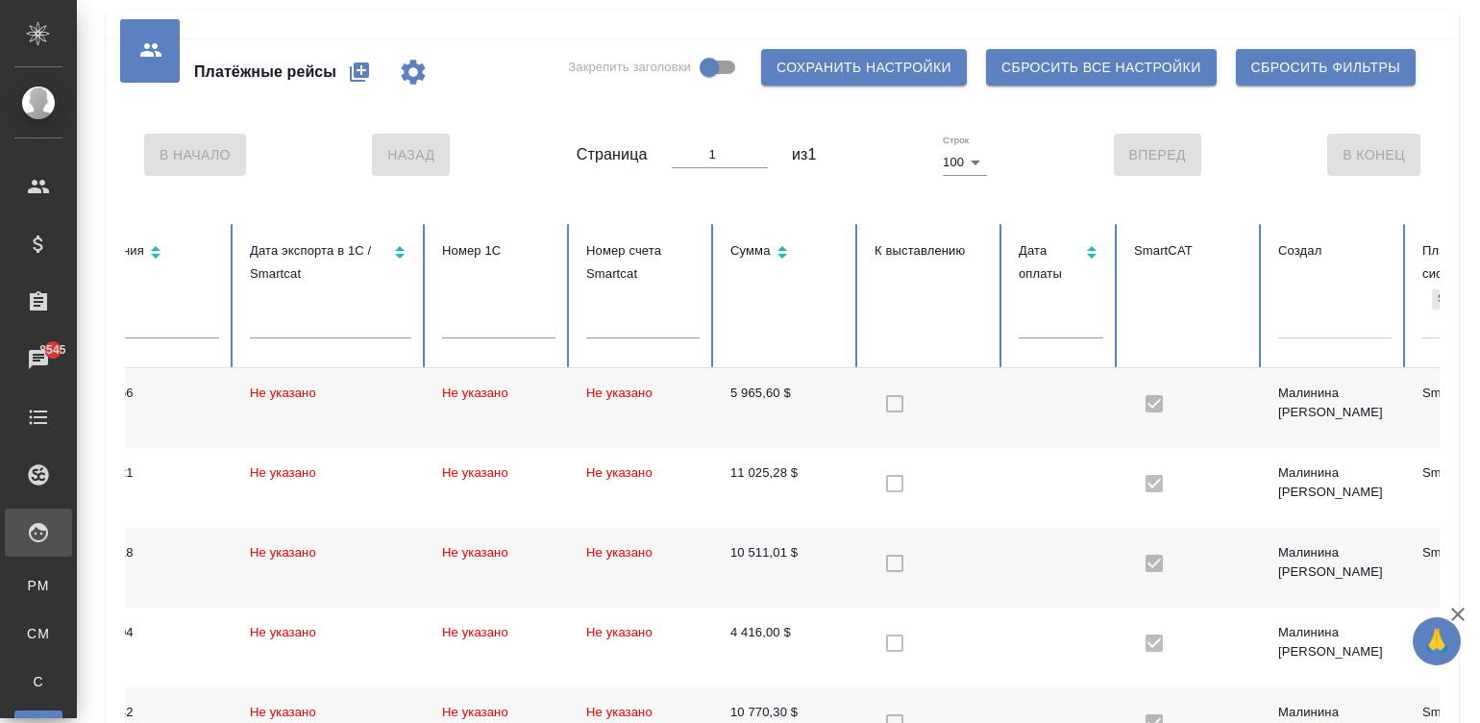
scroll to position [0, 0]
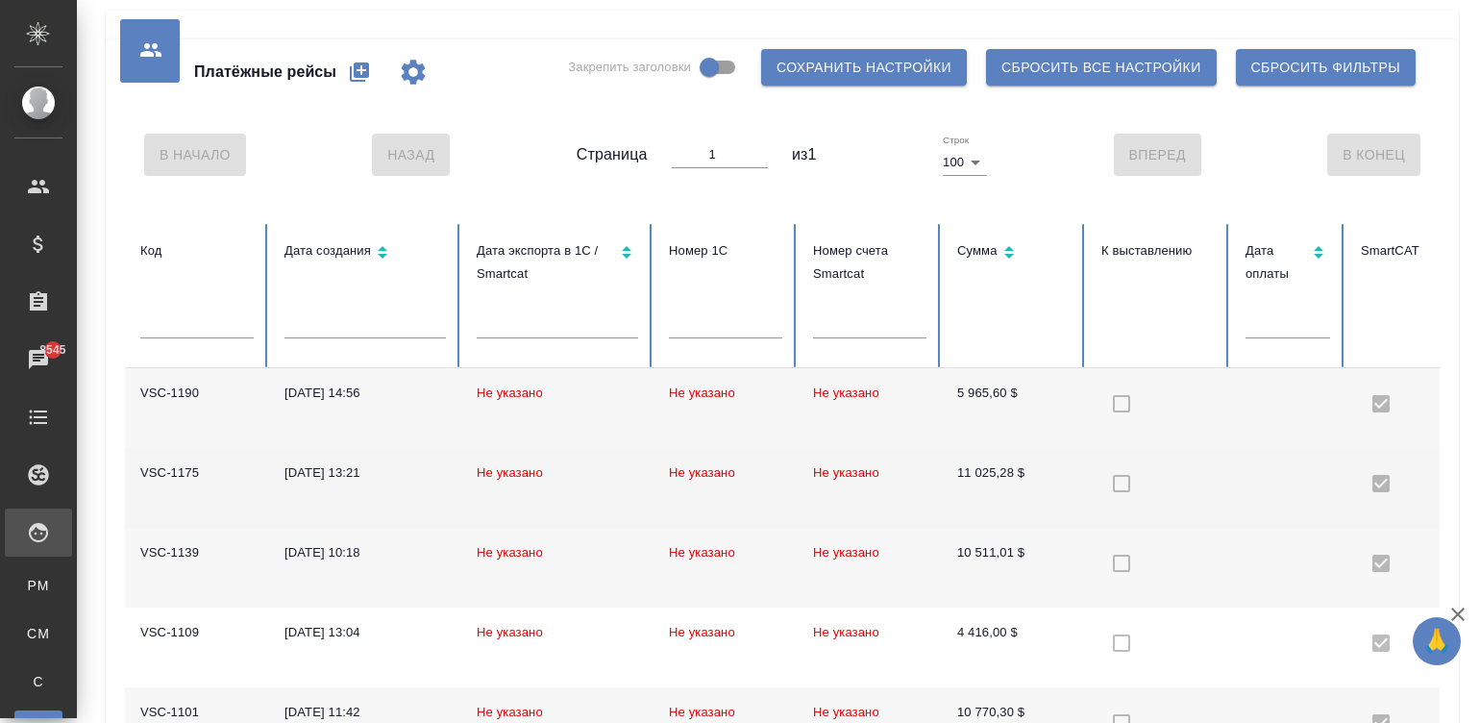
click at [612, 489] on td "Не указано" at bounding box center [557, 488] width 192 height 80
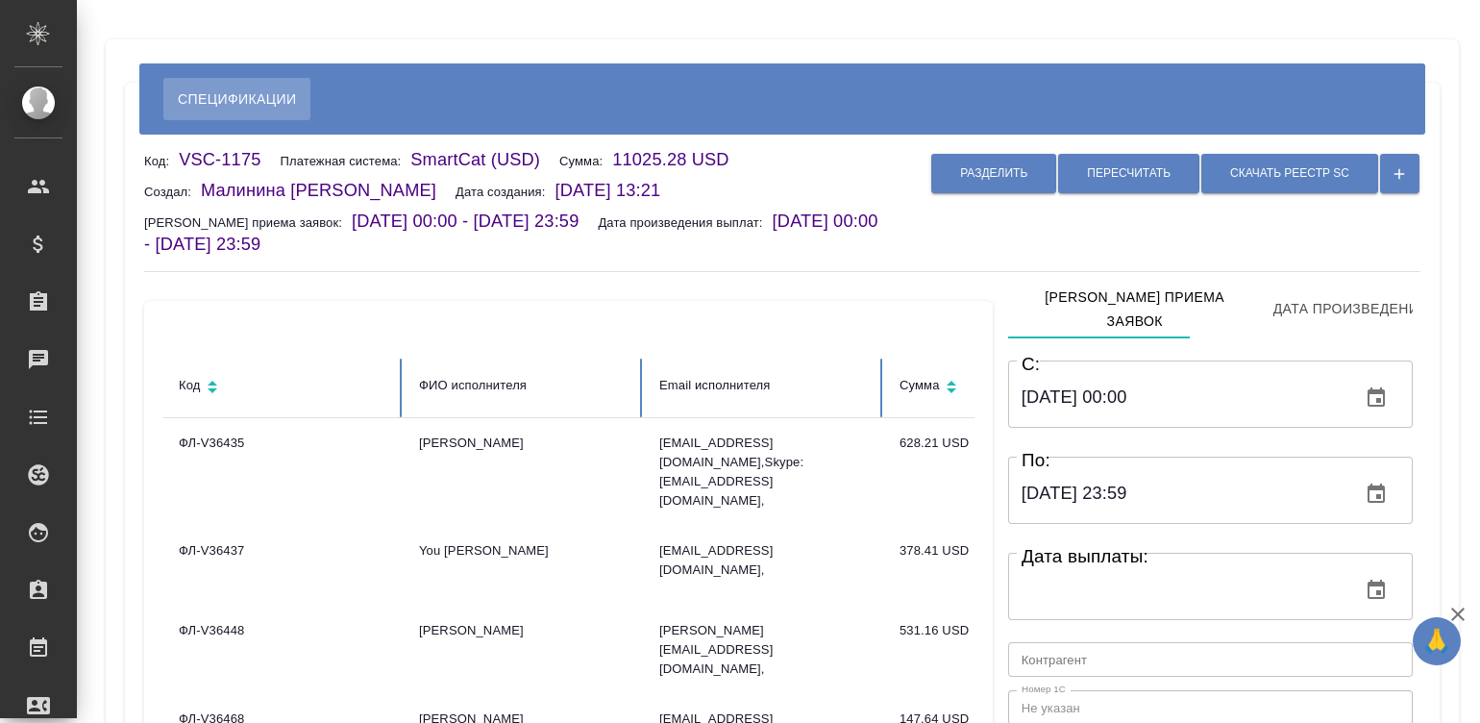
click at [902, 244] on div "Разделить Пересчитать Скачать реестр SC" at bounding box center [1155, 203] width 532 height 108
click at [1467, 27] on div at bounding box center [1473, 362] width 14 height 724
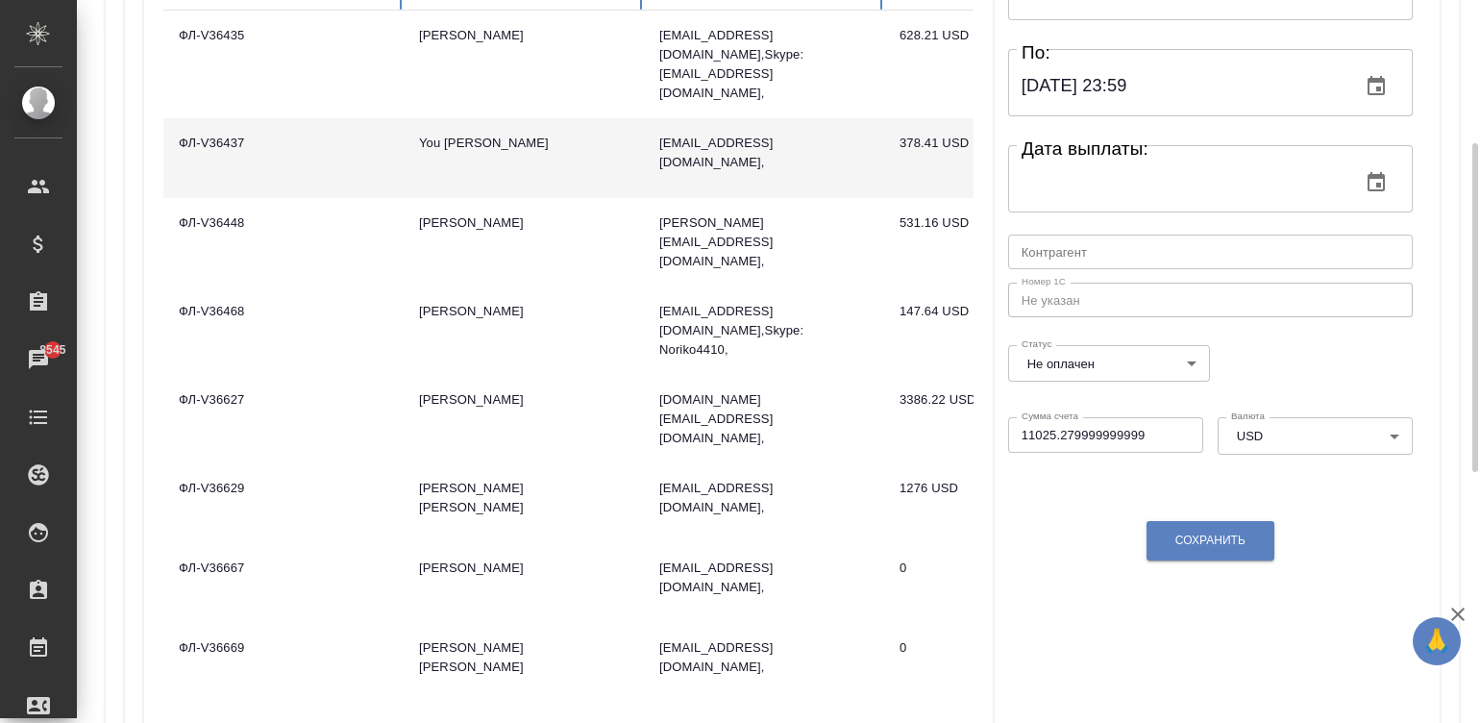
scroll to position [321, 0]
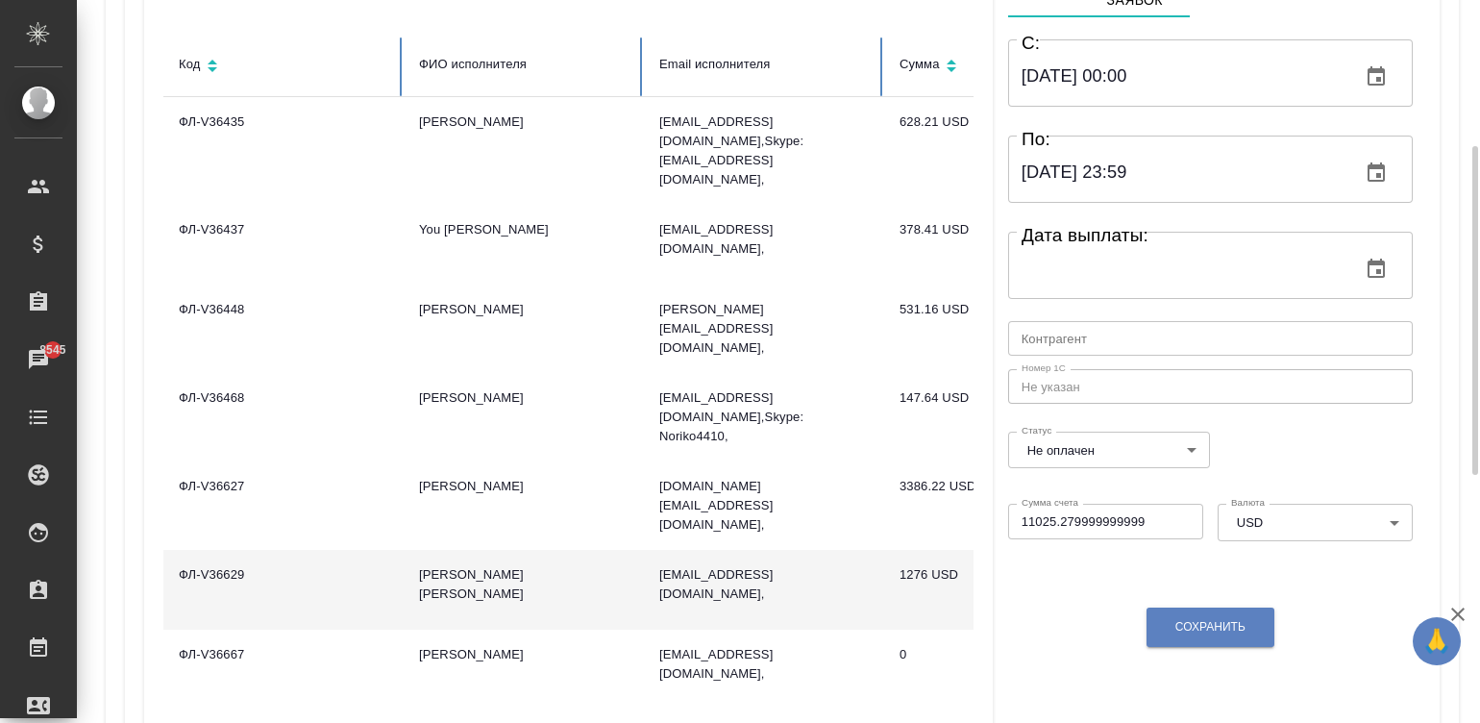
click at [565, 550] on td "Жиманова Кристина" at bounding box center [524, 590] width 240 height 80
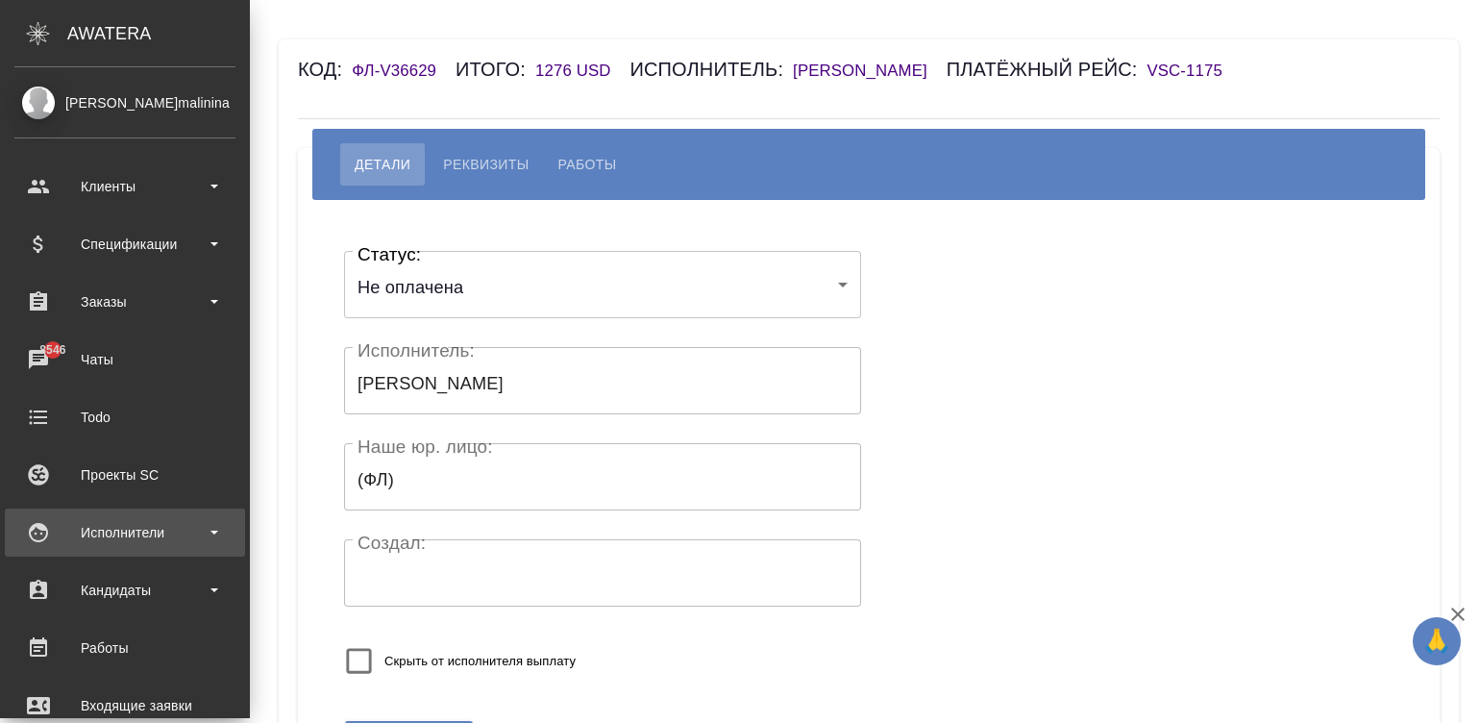
click at [34, 543] on div "Исполнители" at bounding box center [124, 532] width 221 height 29
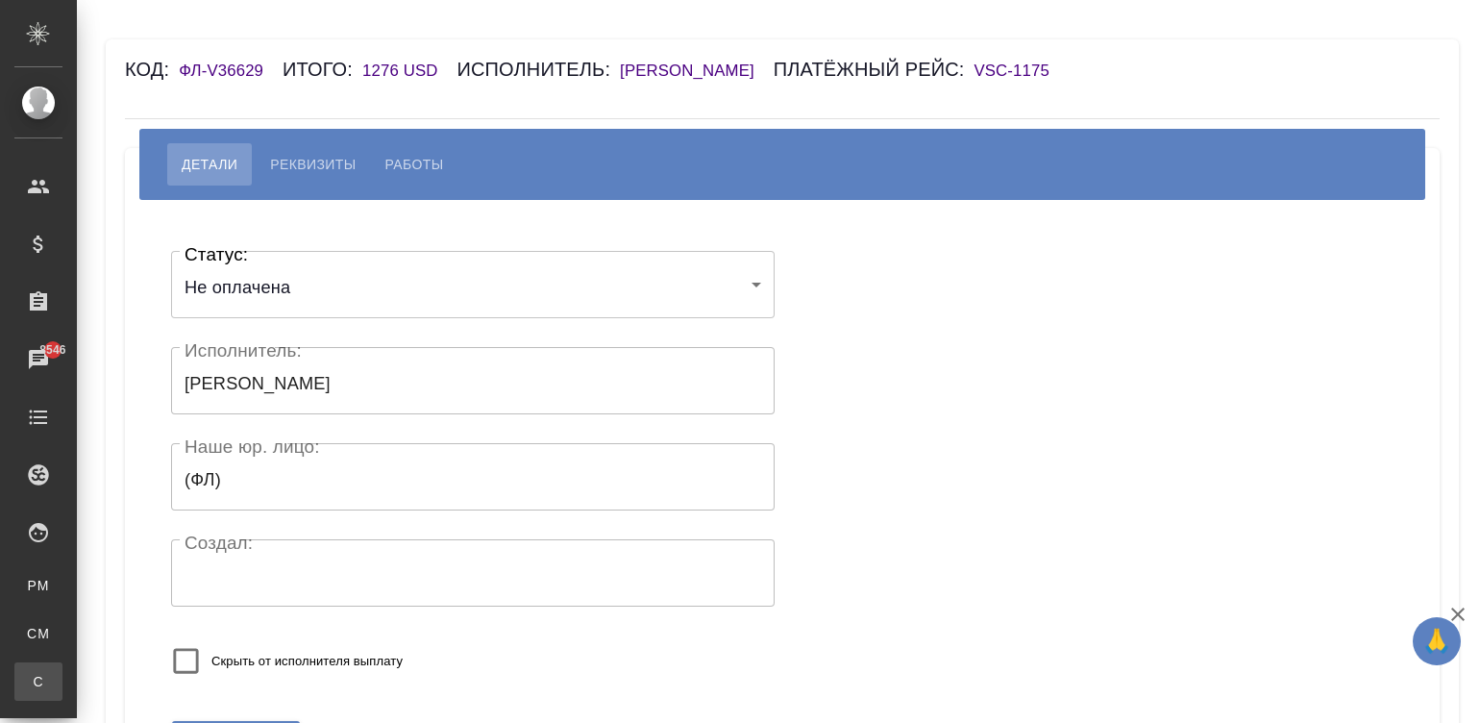
click at [128, 678] on div ".cls-1 fill:#fff; AWATERA Малинина Мария m.malinina Клиенты Спецификации Заказы…" at bounding box center [740, 361] width 1480 height 723
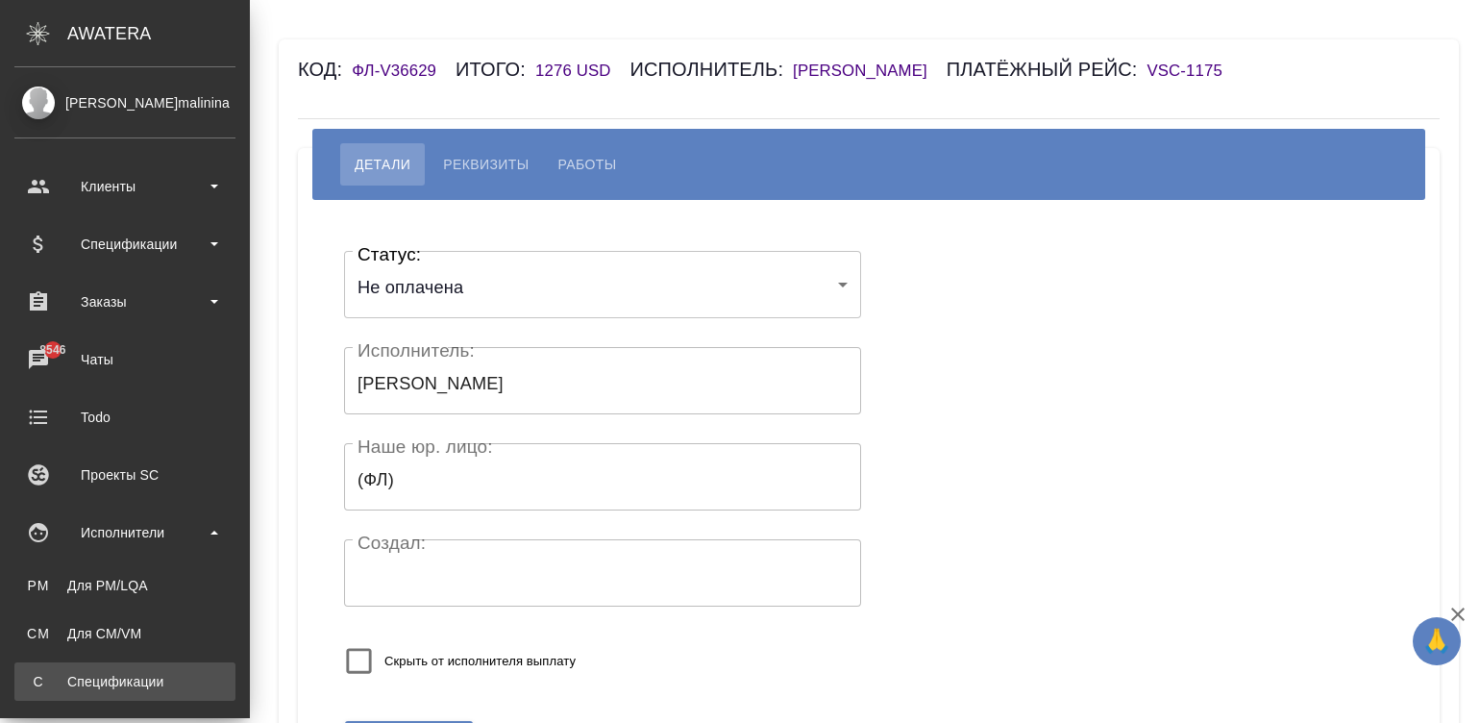
click at [77, 679] on div "Спецификации" at bounding box center [125, 681] width 202 height 19
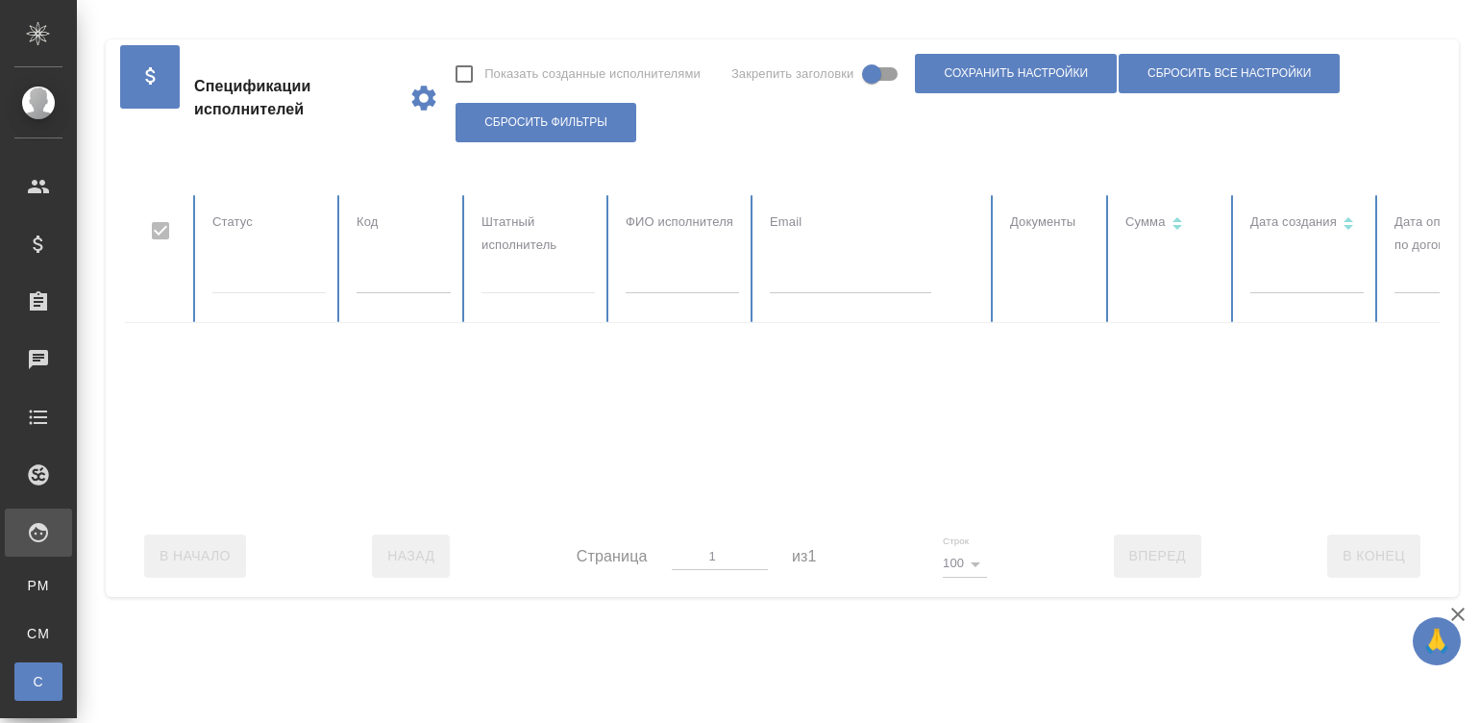
click at [395, 269] on input "text" at bounding box center [404, 279] width 94 height 27
checkbox input "false"
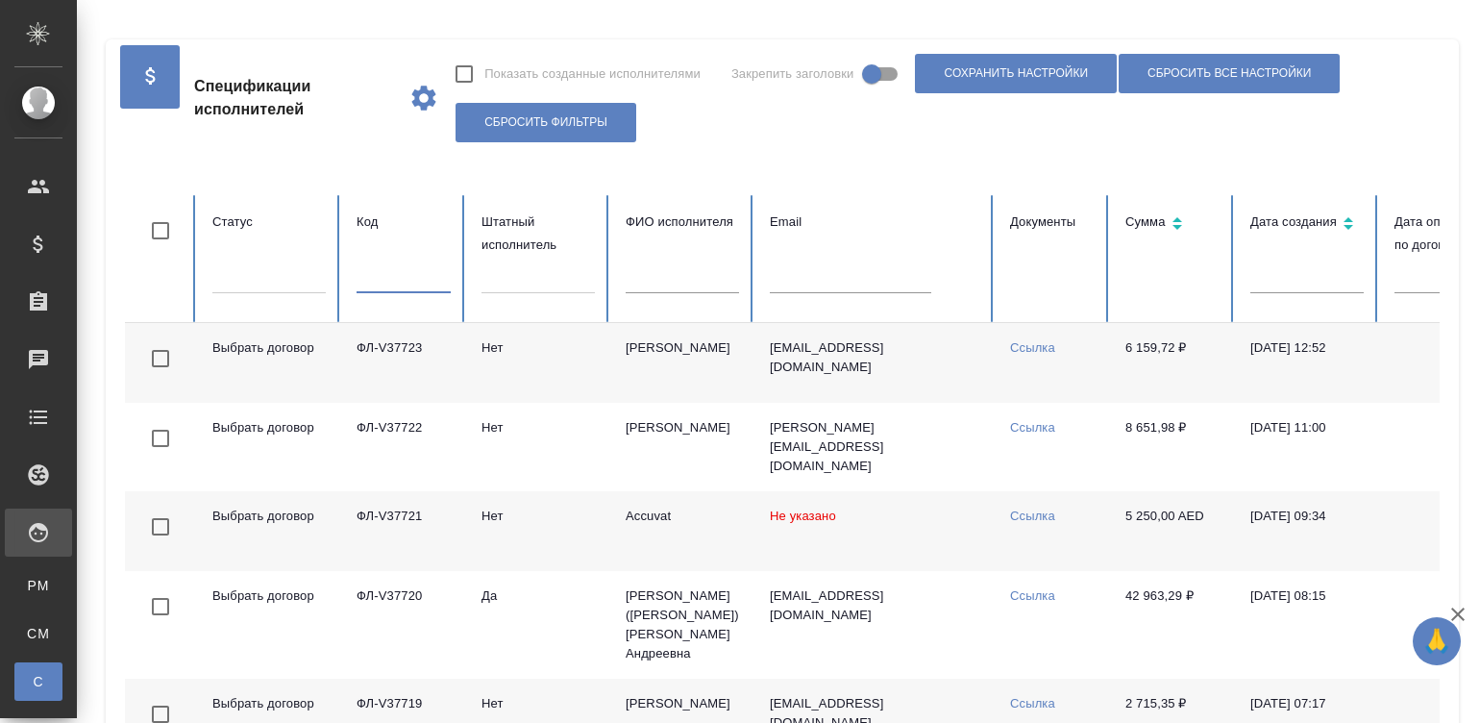
paste input "ФЛ-V37006"
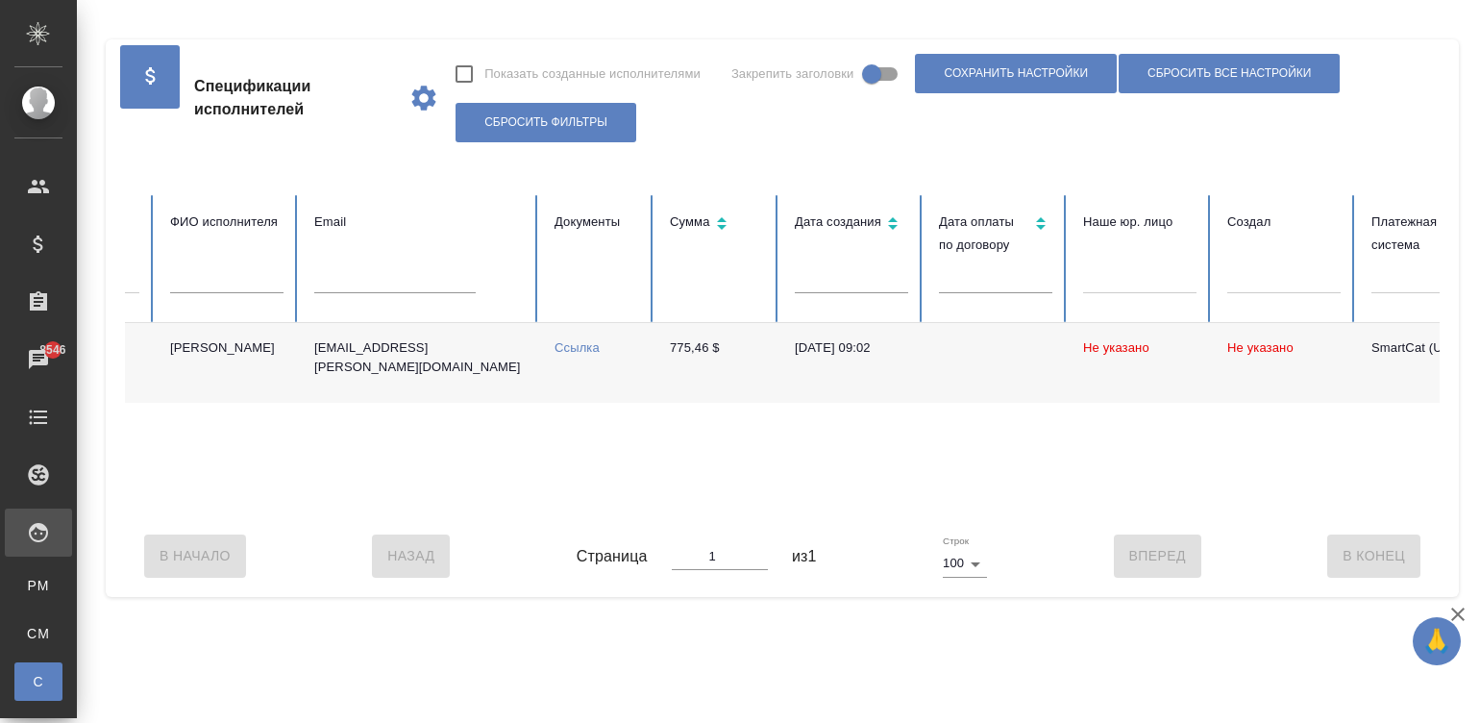
scroll to position [0, 245]
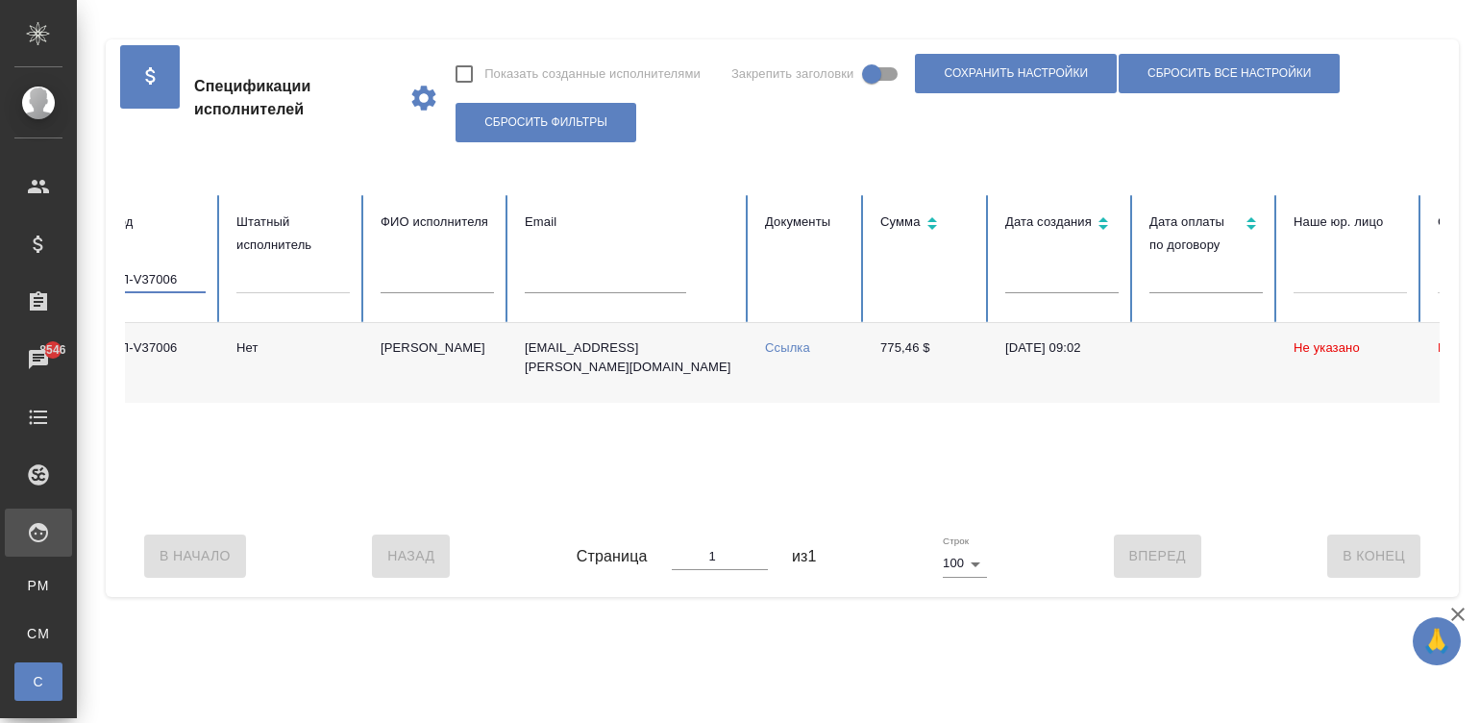
click at [172, 268] on input "ФЛ-V37006" at bounding box center [159, 279] width 94 height 27
paste input "111"
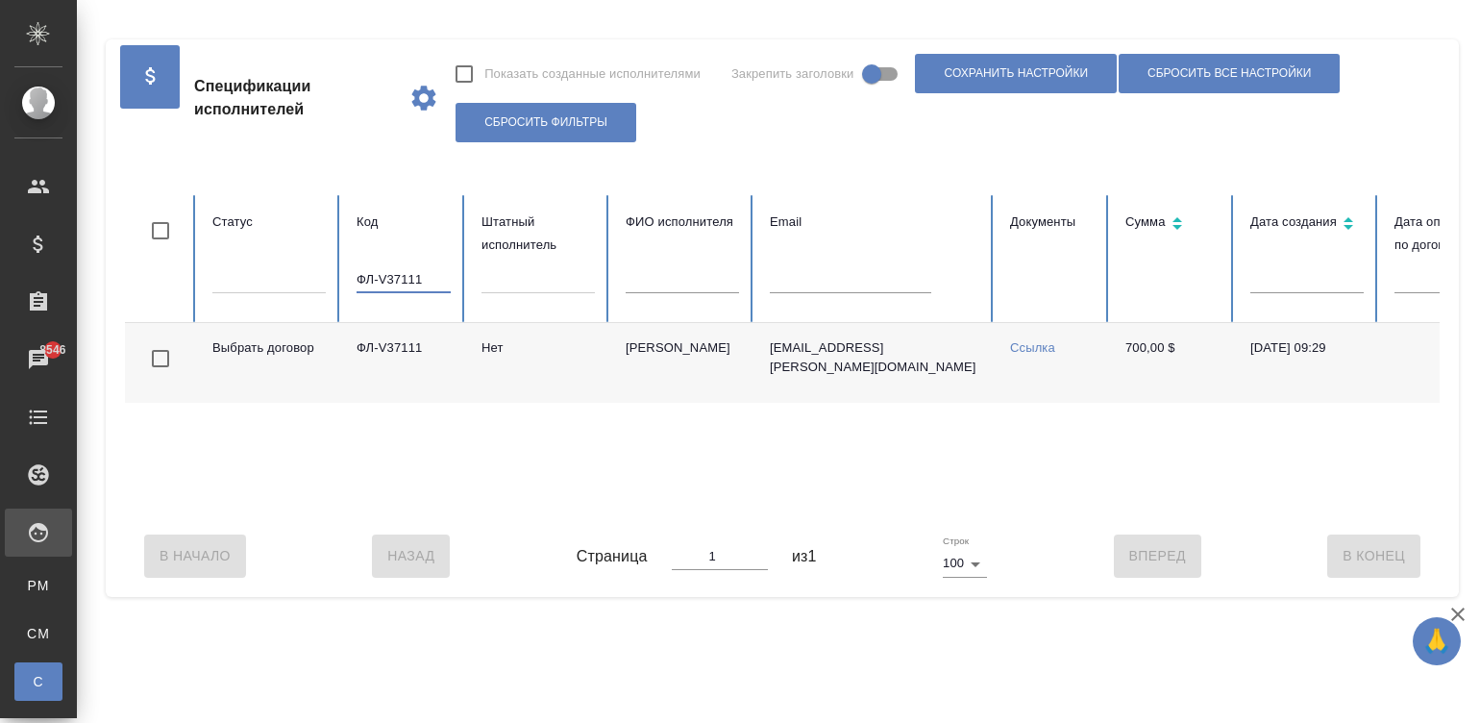
click at [375, 273] on input "ФЛ-V37111" at bounding box center [404, 279] width 94 height 27
paste input "342"
click at [392, 274] on input "ФЛ-V37342" at bounding box center [404, 279] width 94 height 27
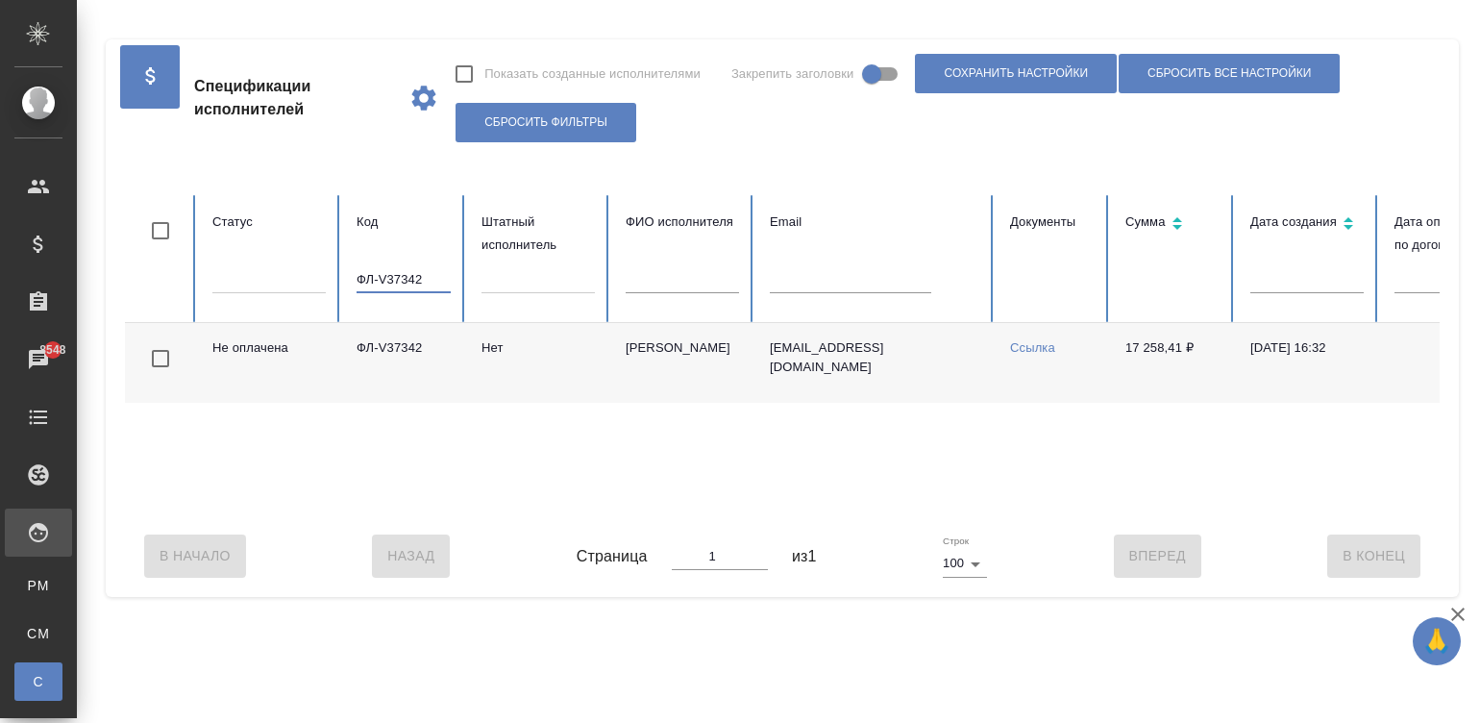
click at [392, 274] on input "ФЛ-V37342" at bounding box center [404, 279] width 94 height 27
paste input "6829"
click at [1031, 537] on div "В Начало Назад Страница 1 из 1 Строк 100 100 Вперед В Конец" at bounding box center [782, 555] width 1315 height 81
click at [403, 275] on input "ФЛ-V36829" at bounding box center [404, 279] width 94 height 27
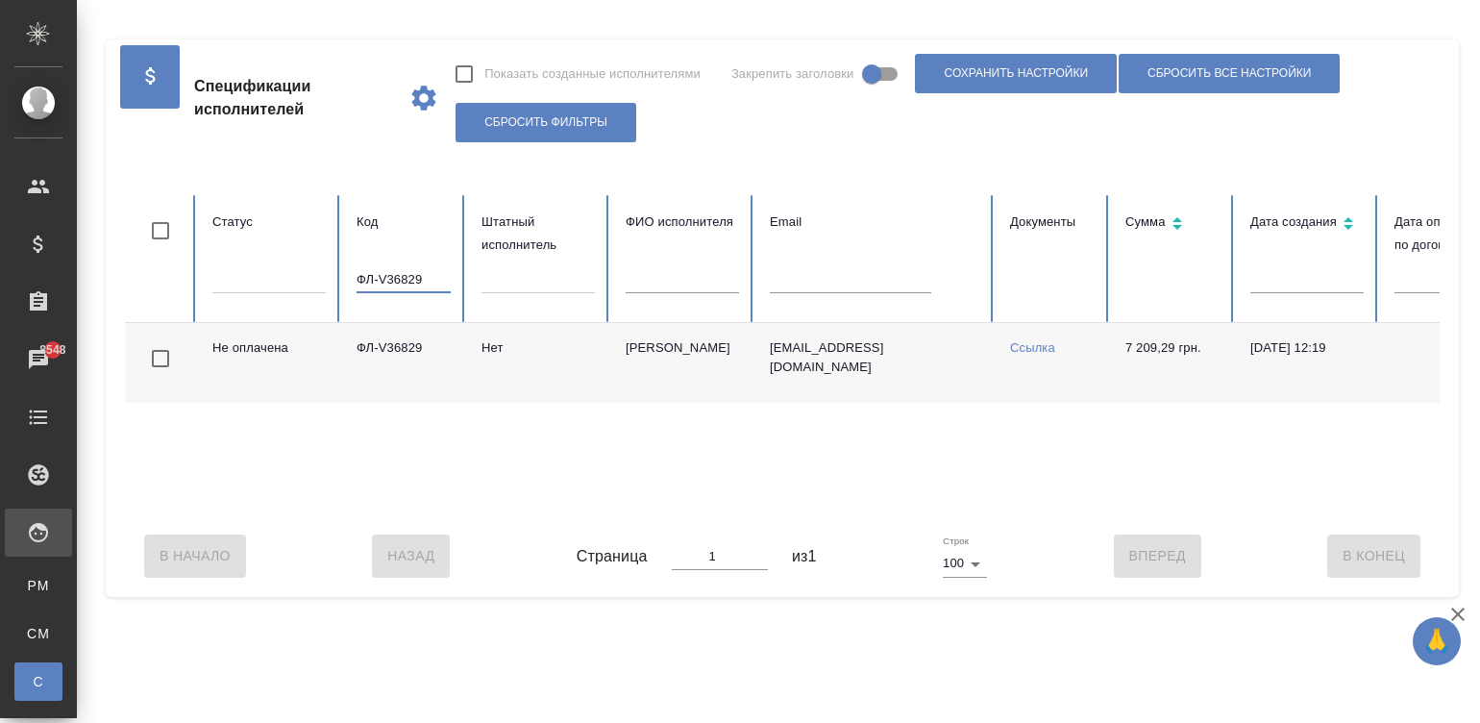
click at [403, 275] on input "ФЛ-V36829" at bounding box center [404, 279] width 94 height 27
paste input "V36817"
click at [421, 283] on input "V36817" at bounding box center [404, 279] width 94 height 27
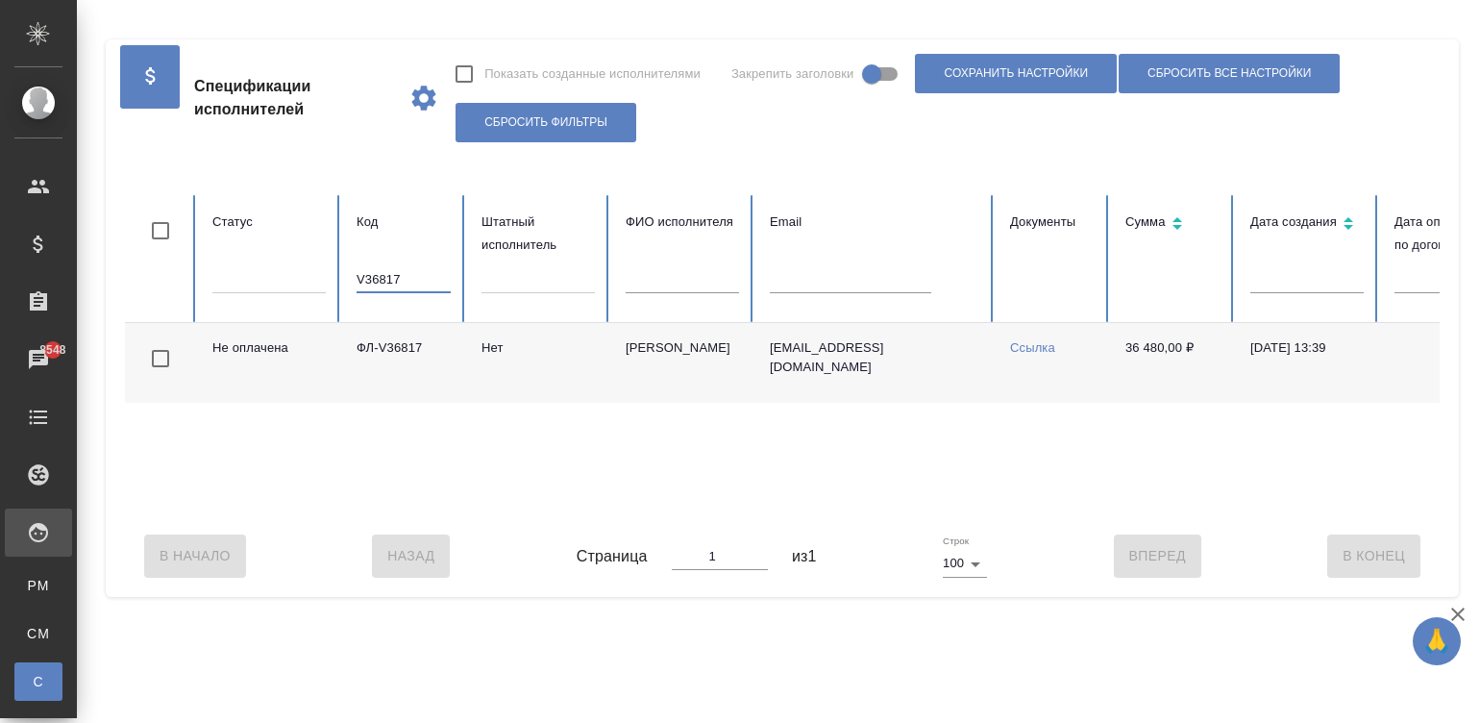
click at [421, 283] on input "V36817" at bounding box center [404, 279] width 94 height 27
paste input "ФЛ-V36452"
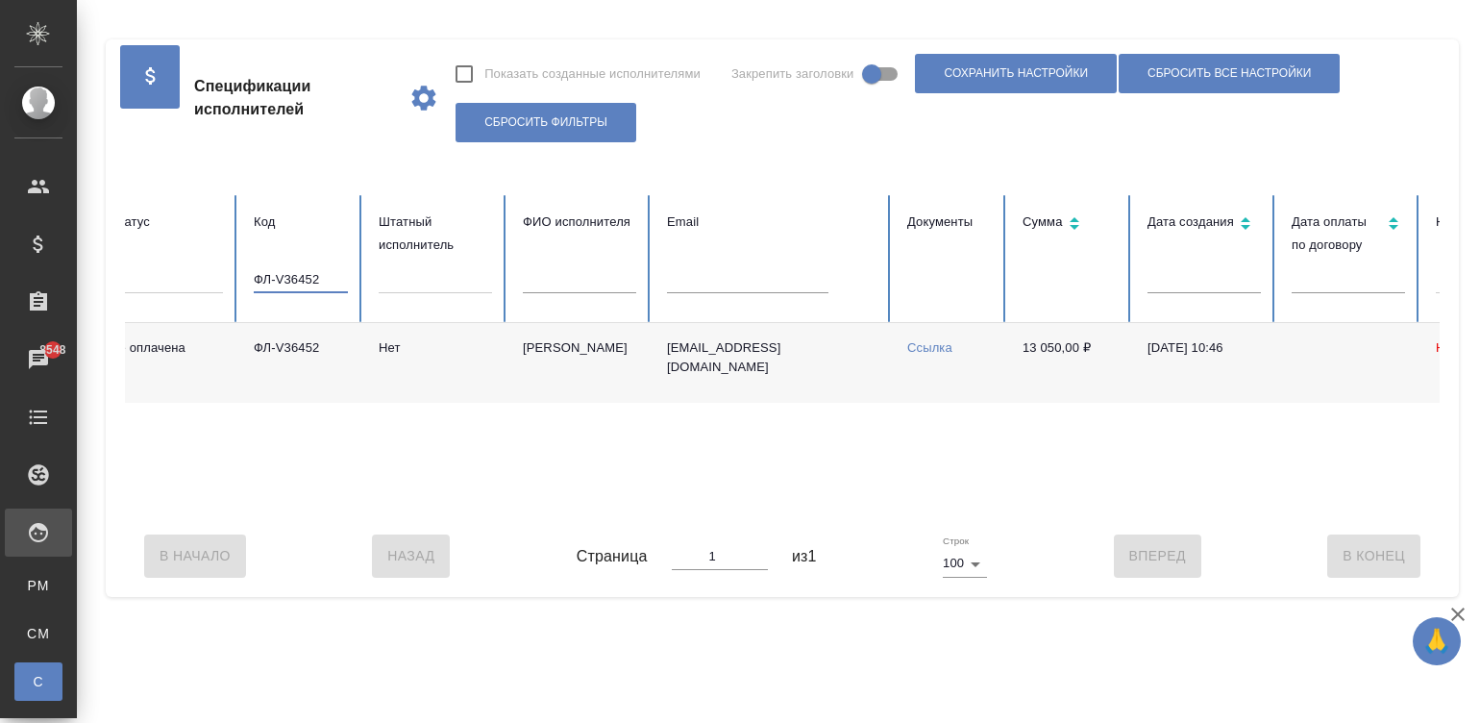
scroll to position [0, 41]
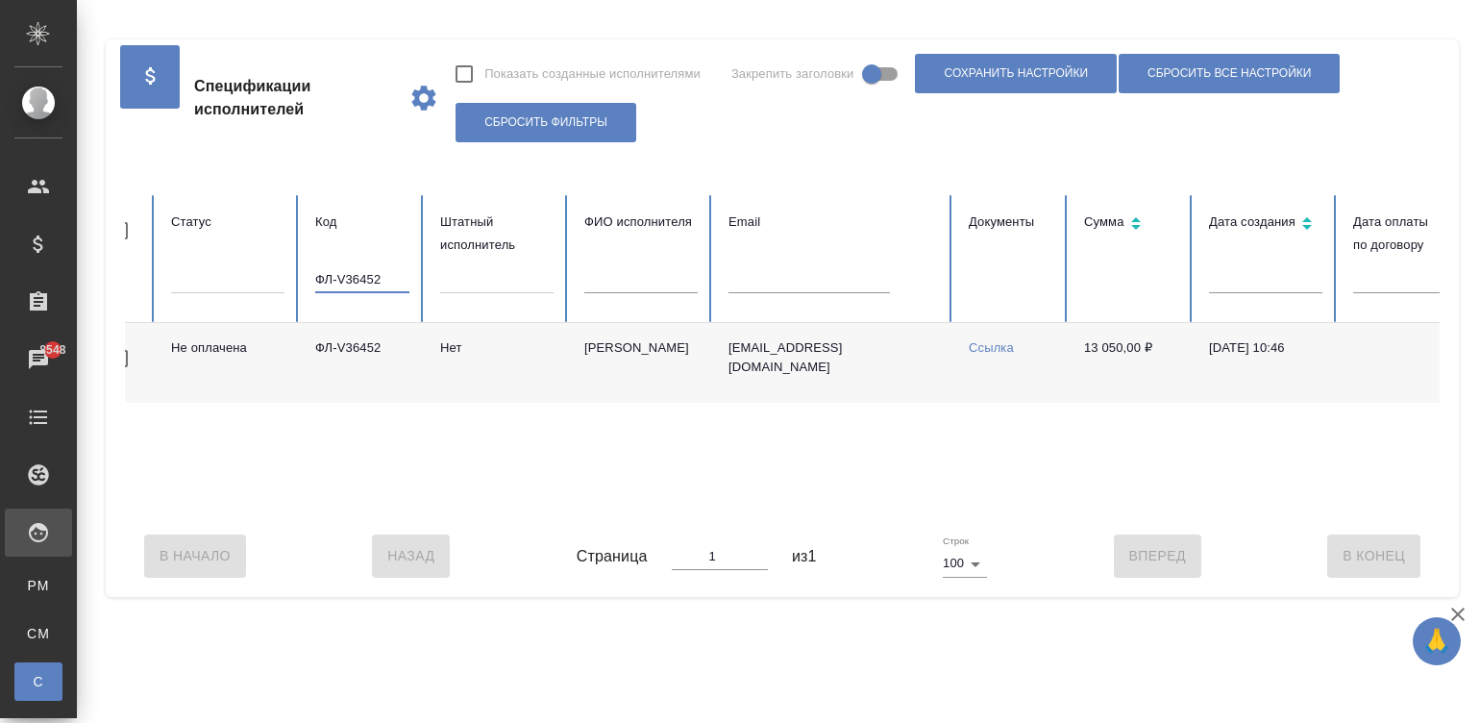
type input "ФЛ-V36452"
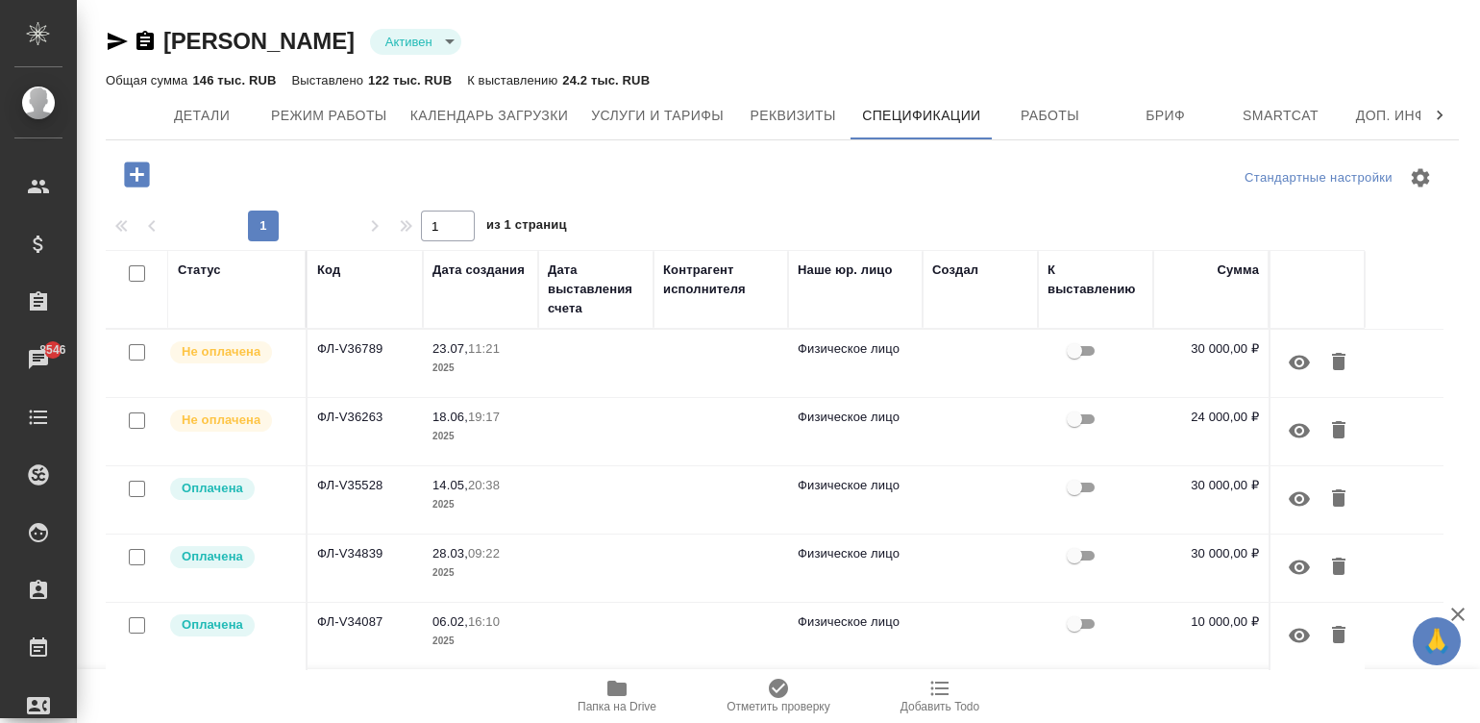
click at [534, 433] on td "18.06, 19:17 2025" at bounding box center [480, 431] width 115 height 67
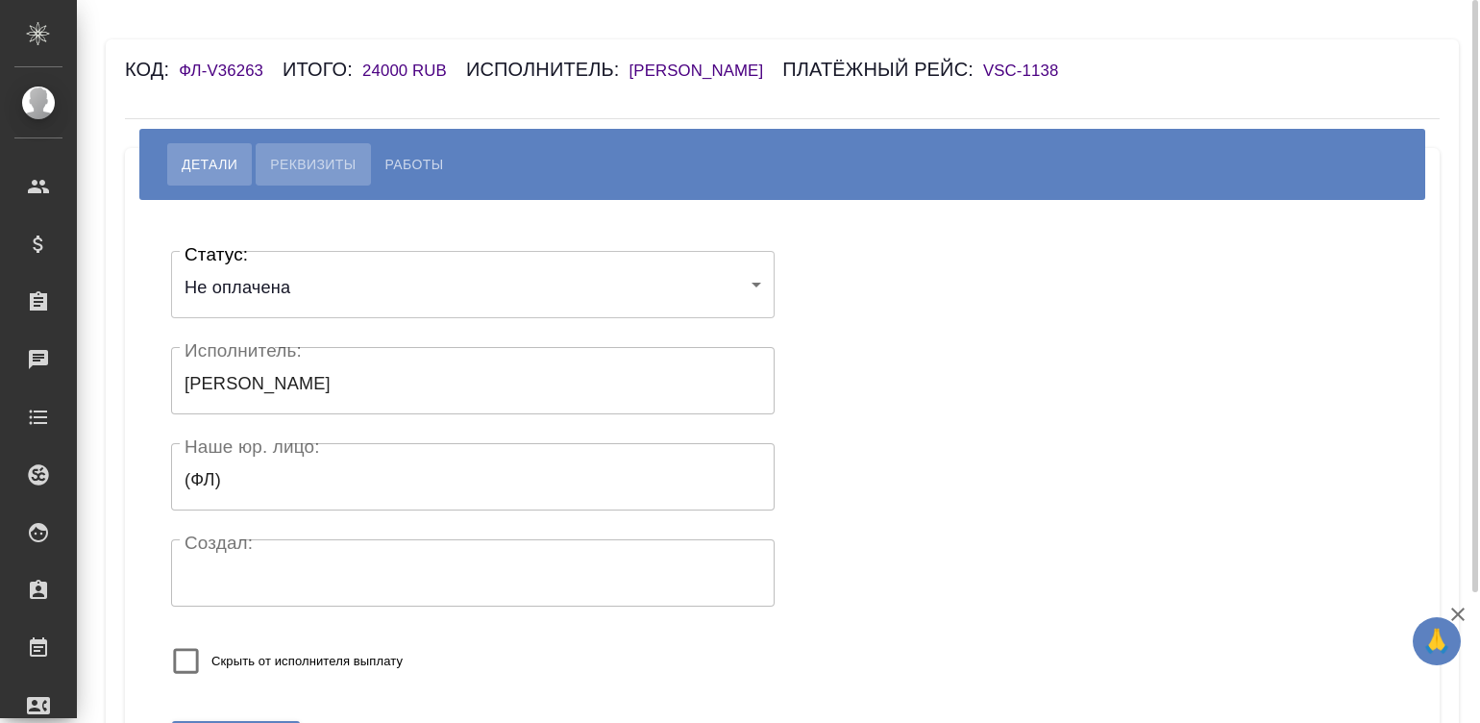
click at [325, 160] on span "Реквизиты" at bounding box center [313, 164] width 86 height 23
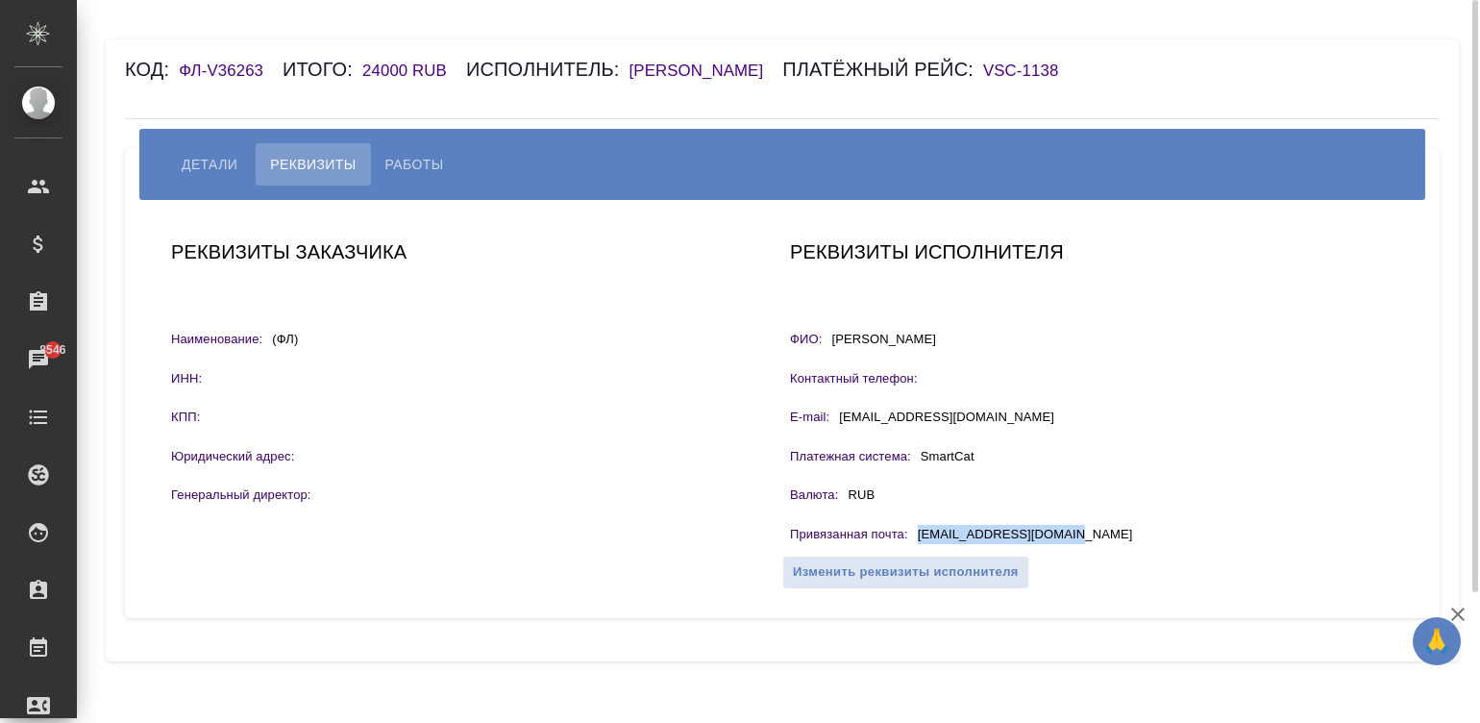
drag, startPoint x: 1077, startPoint y: 529, endPoint x: 912, endPoint y: 534, distance: 164.5
click at [912, 534] on div "Привязанная почта : [EMAIL_ADDRESS][DOMAIN_NAME]" at bounding box center [1092, 537] width 604 height 24
copy div "[EMAIL_ADDRESS][DOMAIN_NAME]"
click at [410, 163] on span "Работы" at bounding box center [414, 164] width 59 height 23
select select "10"
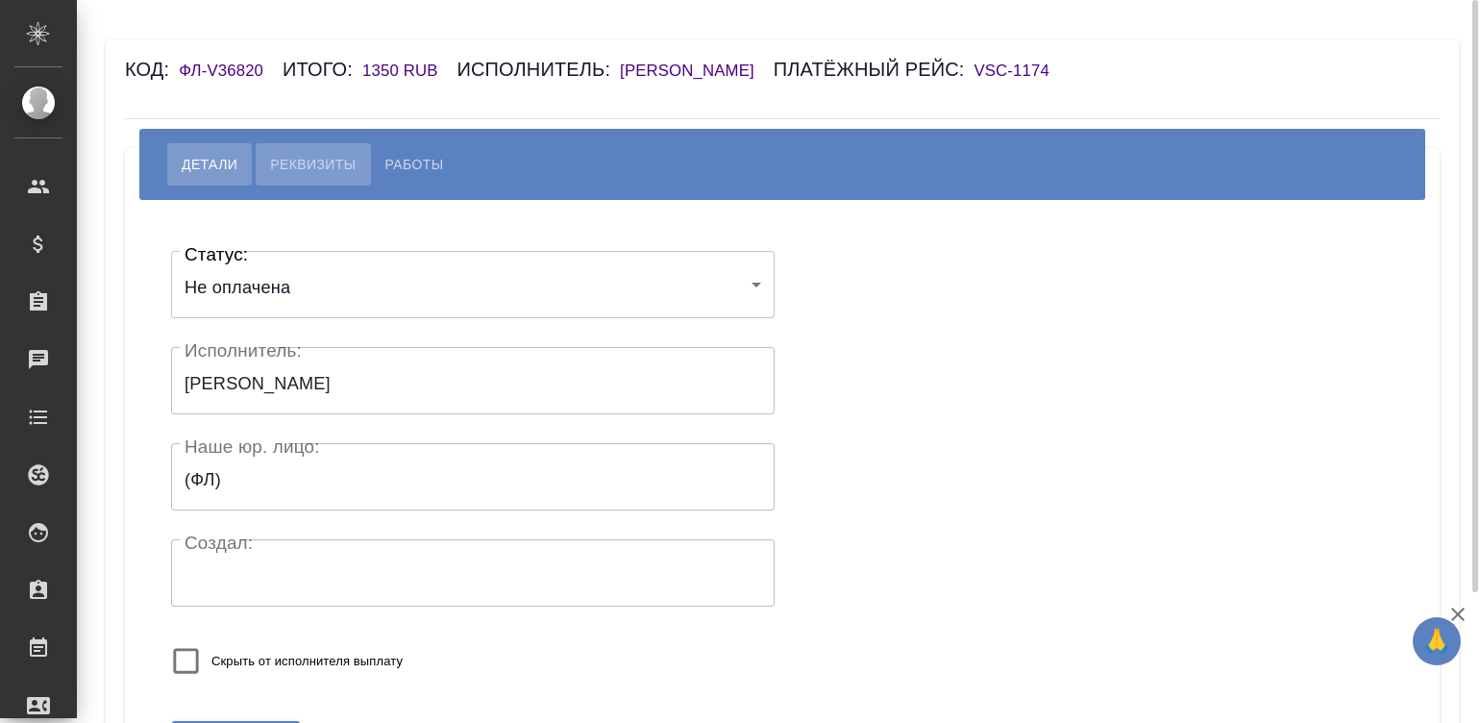
click at [310, 164] on span "Реквизиты" at bounding box center [313, 164] width 86 height 23
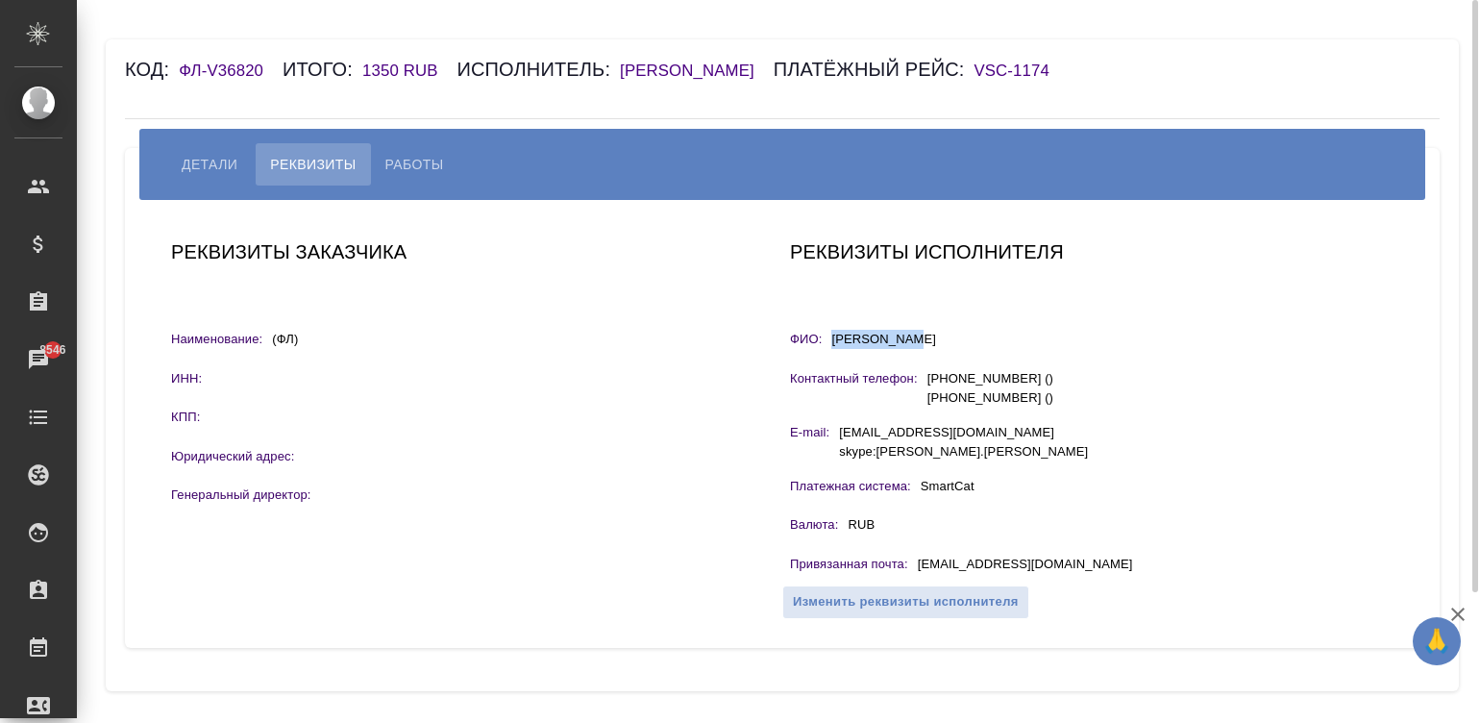
drag, startPoint x: 924, startPoint y: 341, endPoint x: 824, endPoint y: 336, distance: 100.1
click at [824, 336] on div "ФИО: [PERSON_NAME]" at bounding box center [1092, 342] width 604 height 24
copy div "ФИО: [PERSON_NAME]"
drag, startPoint x: 1065, startPoint y: 561, endPoint x: 914, endPoint y: 572, distance: 151.3
click at [914, 572] on div "Привязанная почта : [EMAIL_ADDRESS][DOMAIN_NAME]" at bounding box center [1092, 567] width 604 height 24
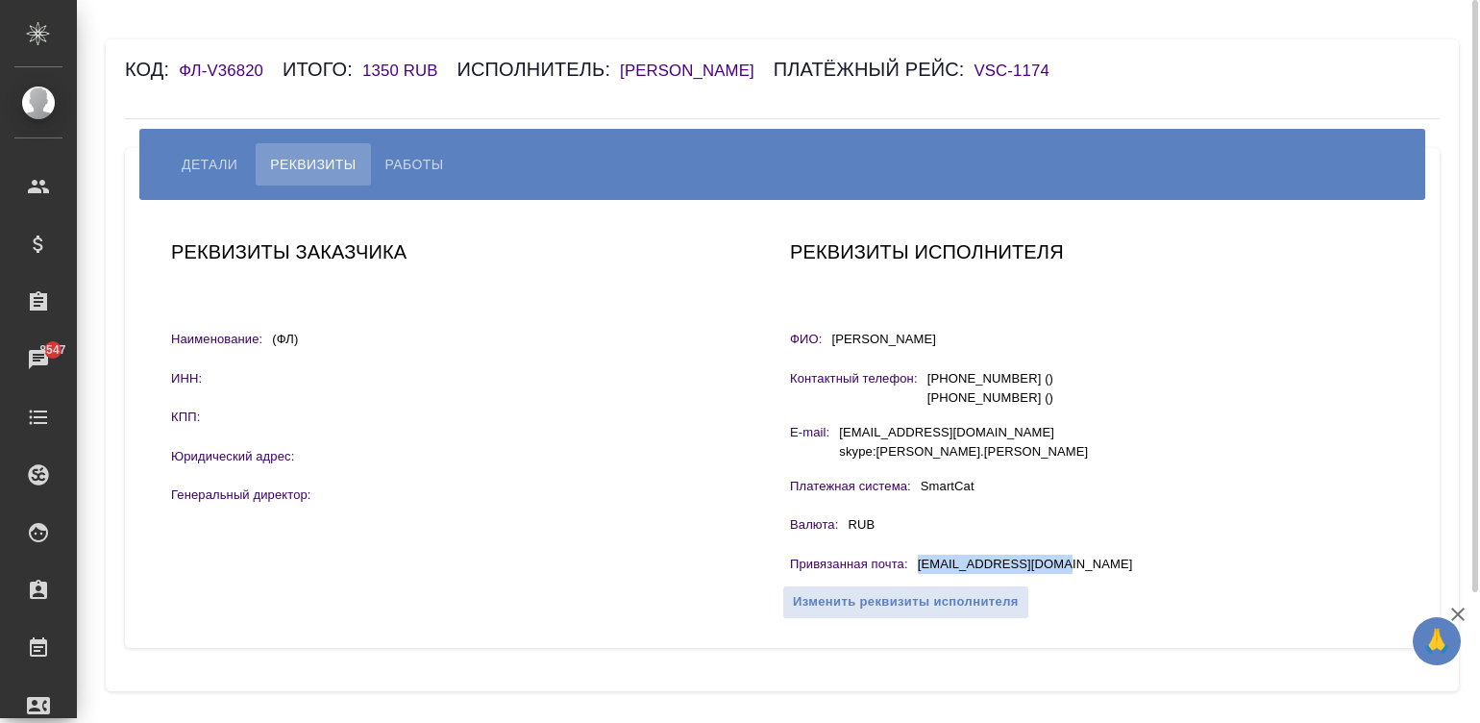
copy p "[EMAIL_ADDRESS][DOMAIN_NAME]"
click at [395, 166] on span "Работы" at bounding box center [414, 164] width 59 height 23
select select "10"
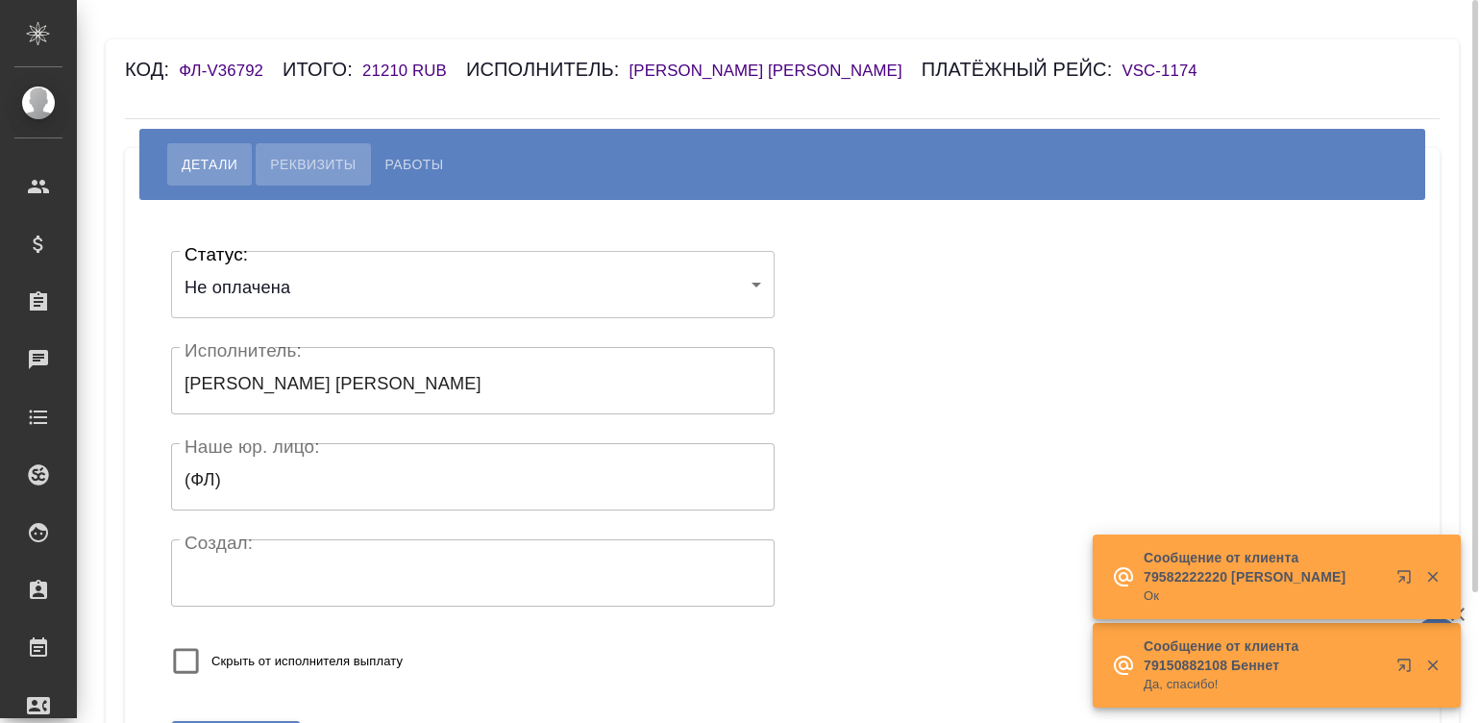
click at [299, 168] on button "Реквизиты" at bounding box center [313, 164] width 114 height 42
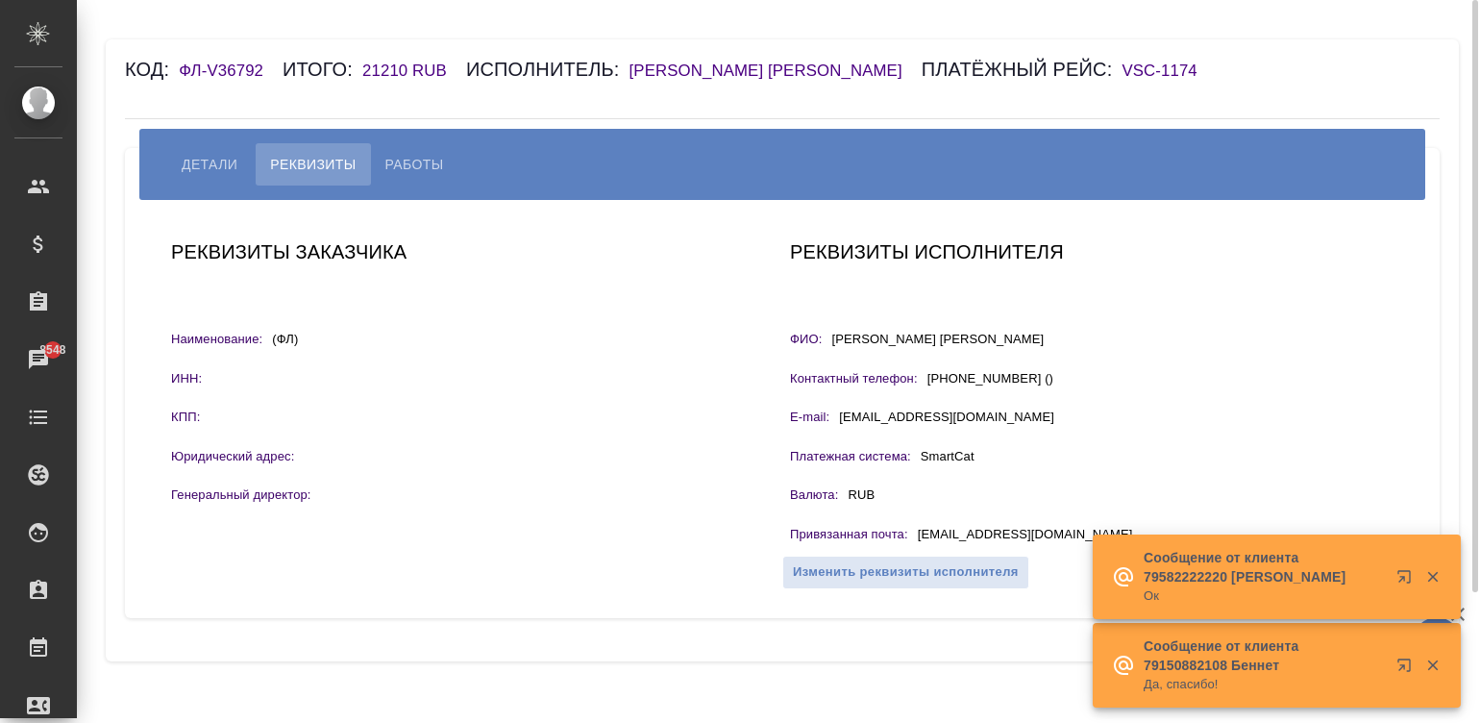
drag, startPoint x: 1034, startPoint y: 359, endPoint x: 831, endPoint y: 358, distance: 203.8
click at [831, 354] on div "ФИО: [PERSON_NAME]" at bounding box center [1092, 342] width 604 height 24
copy p "[PERSON_NAME] [PERSON_NAME]"
drag, startPoint x: 1031, startPoint y: 552, endPoint x: 918, endPoint y: 556, distance: 112.5
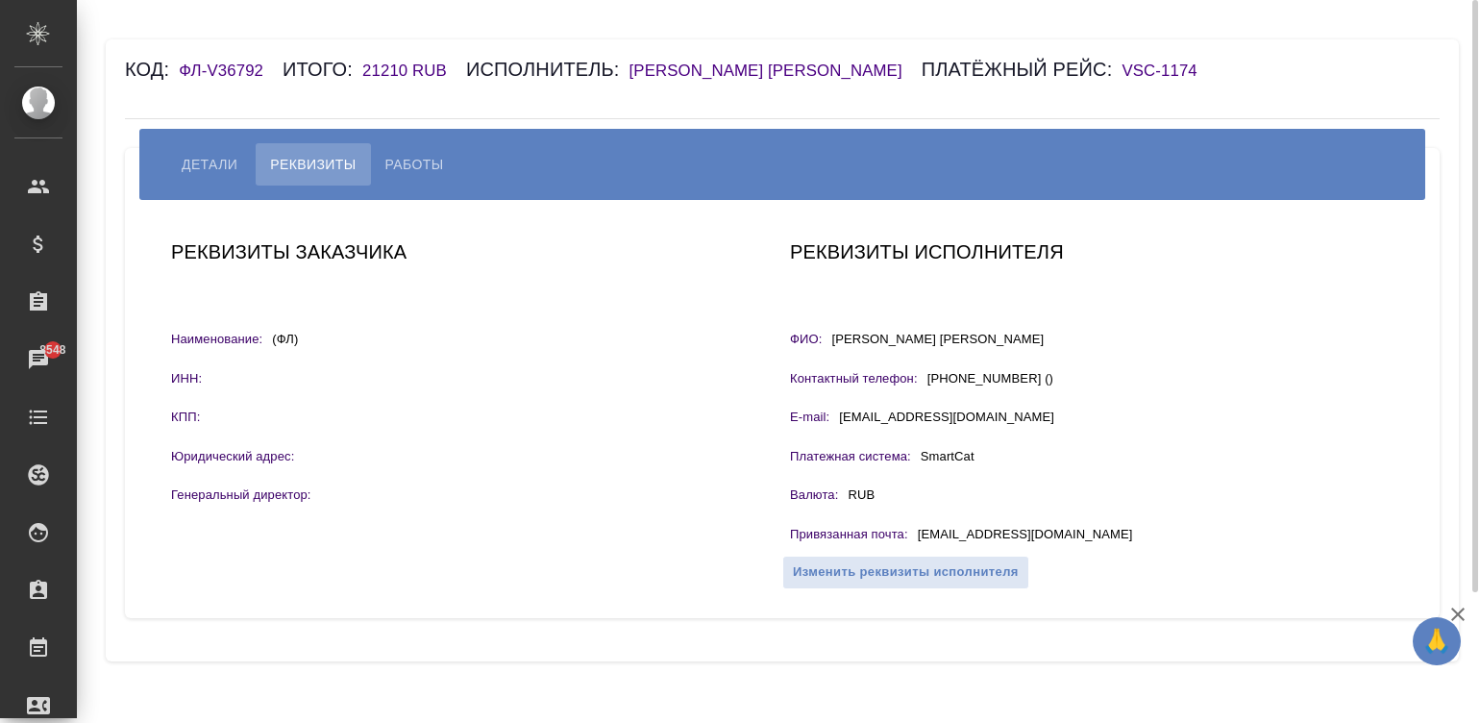
drag, startPoint x: 918, startPoint y: 556, endPoint x: 933, endPoint y: 559, distance: 15.9
drag, startPoint x: 933, startPoint y: 559, endPoint x: 918, endPoint y: 563, distance: 15.9
click at [918, 549] on div "Привязанная почта : [EMAIL_ADDRESS][DOMAIN_NAME]" at bounding box center [1092, 537] width 604 height 24
click at [918, 549] on p "[EMAIL_ADDRESS][DOMAIN_NAME]" at bounding box center [1025, 537] width 215 height 24
click at [918, 549] on p "ranotash@mail.ru" at bounding box center [1025, 537] width 215 height 24
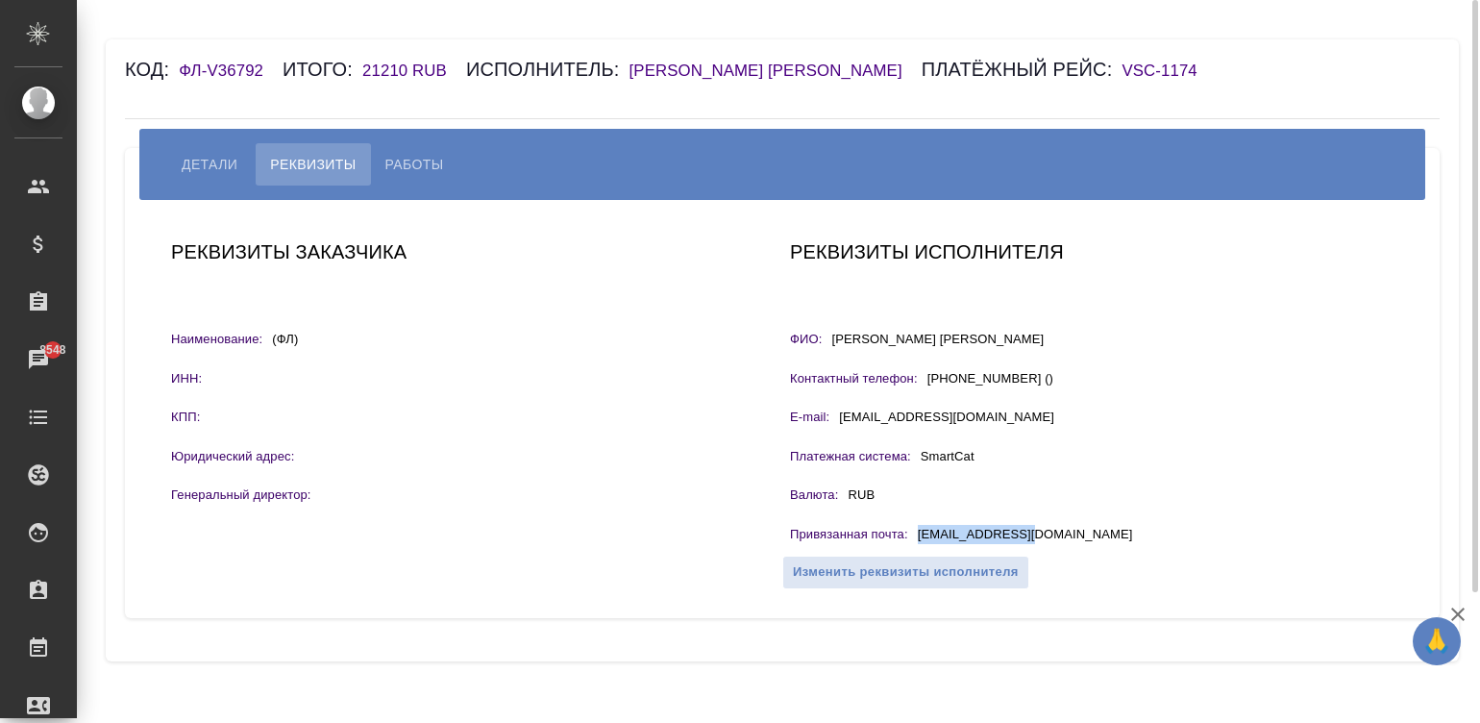
copy p "ranotash@mail.ru"
click at [405, 176] on span "Работы" at bounding box center [414, 164] width 59 height 23
select select "10"
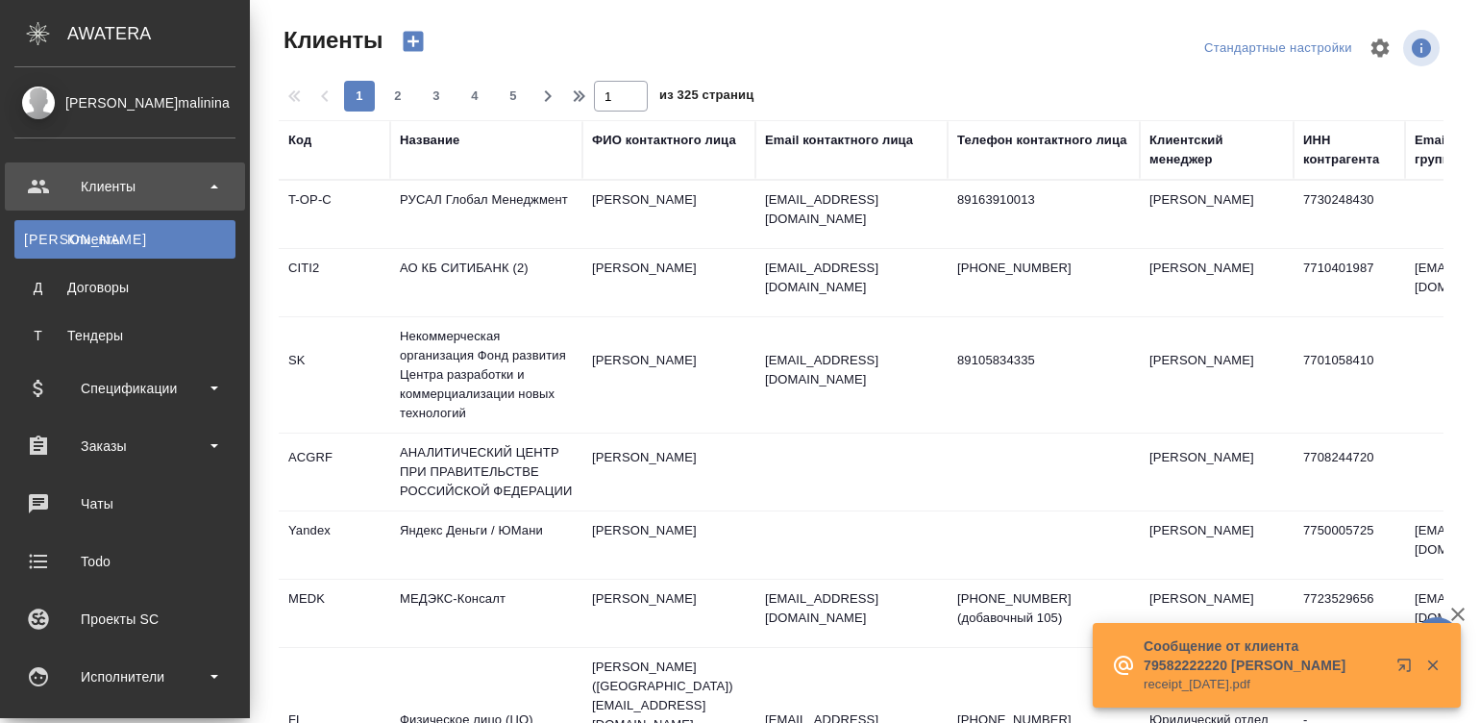
select select "RU"
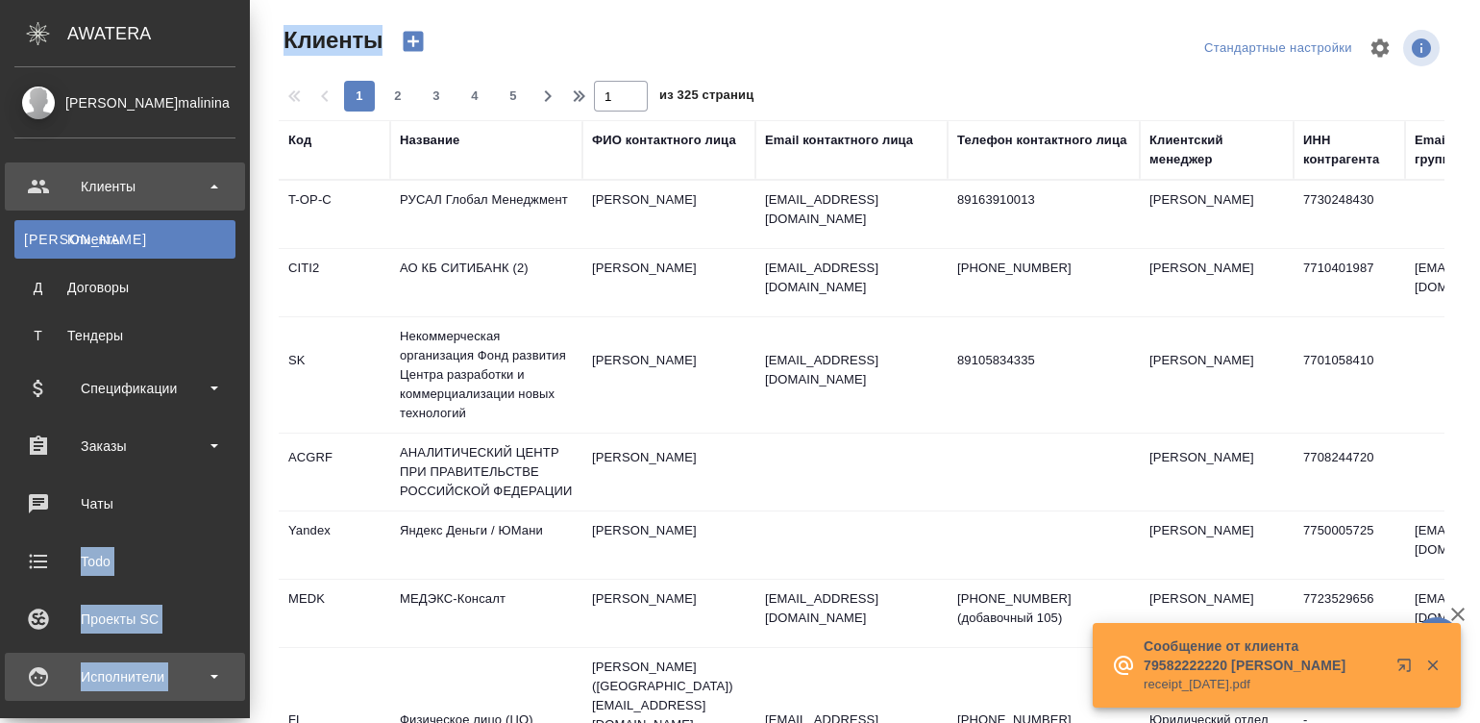
click at [54, 663] on div "Исполнители" at bounding box center [124, 676] width 221 height 29
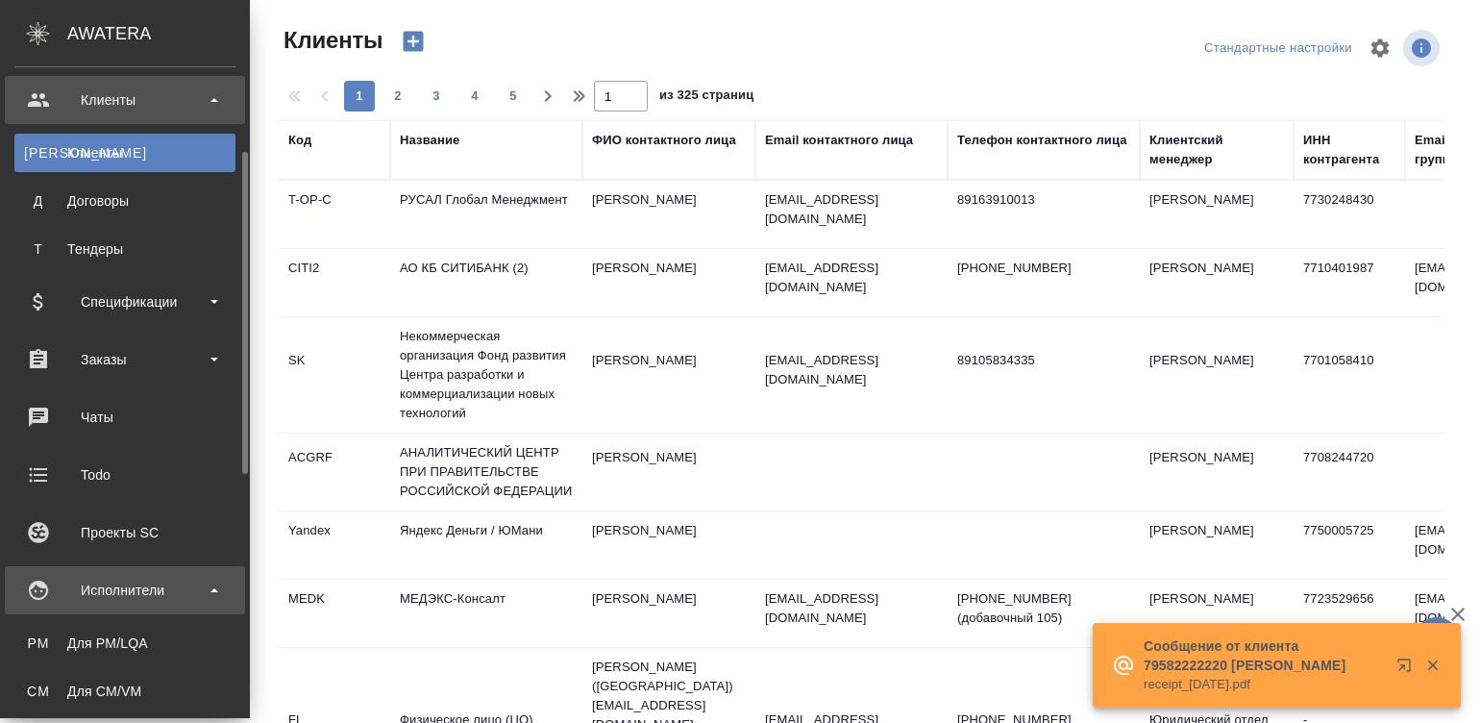
scroll to position [144, 0]
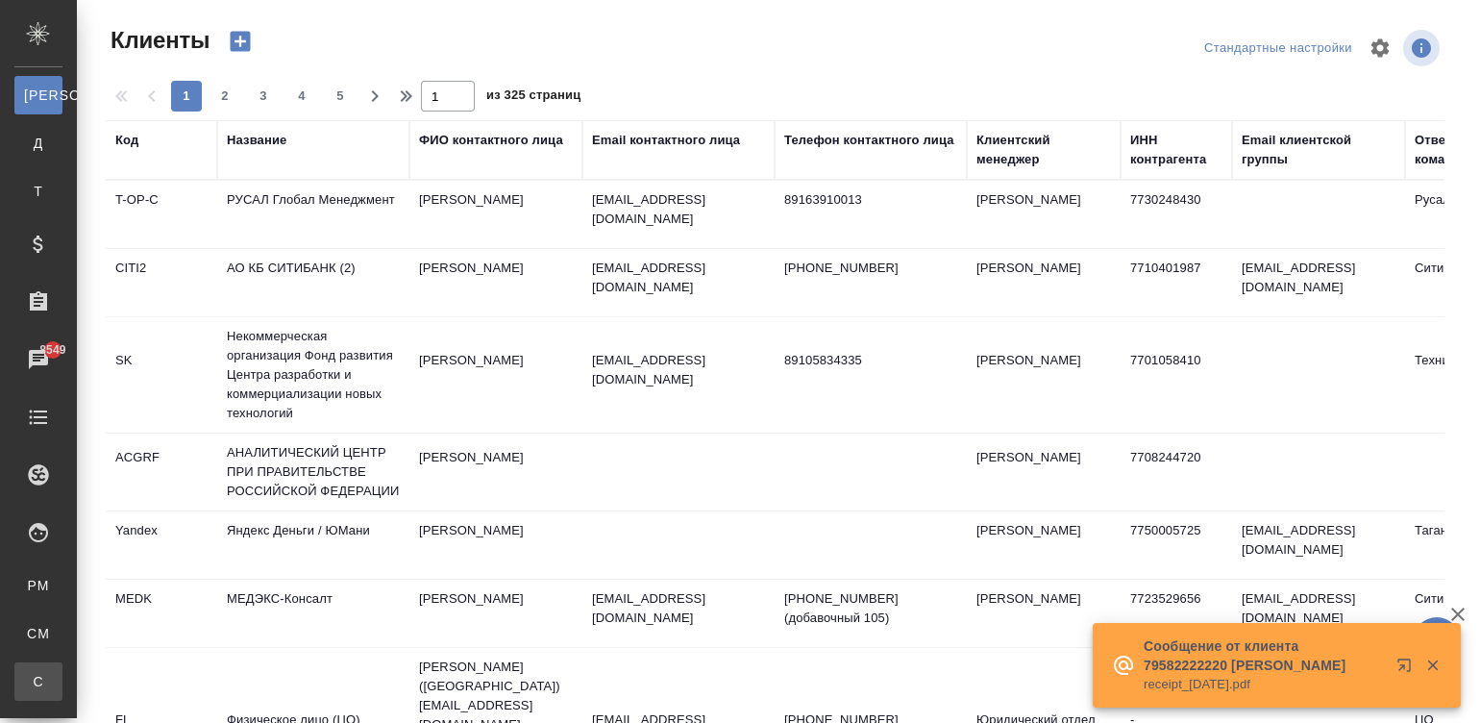
click at [62, 663] on link "С Спецификации" at bounding box center [38, 681] width 48 height 38
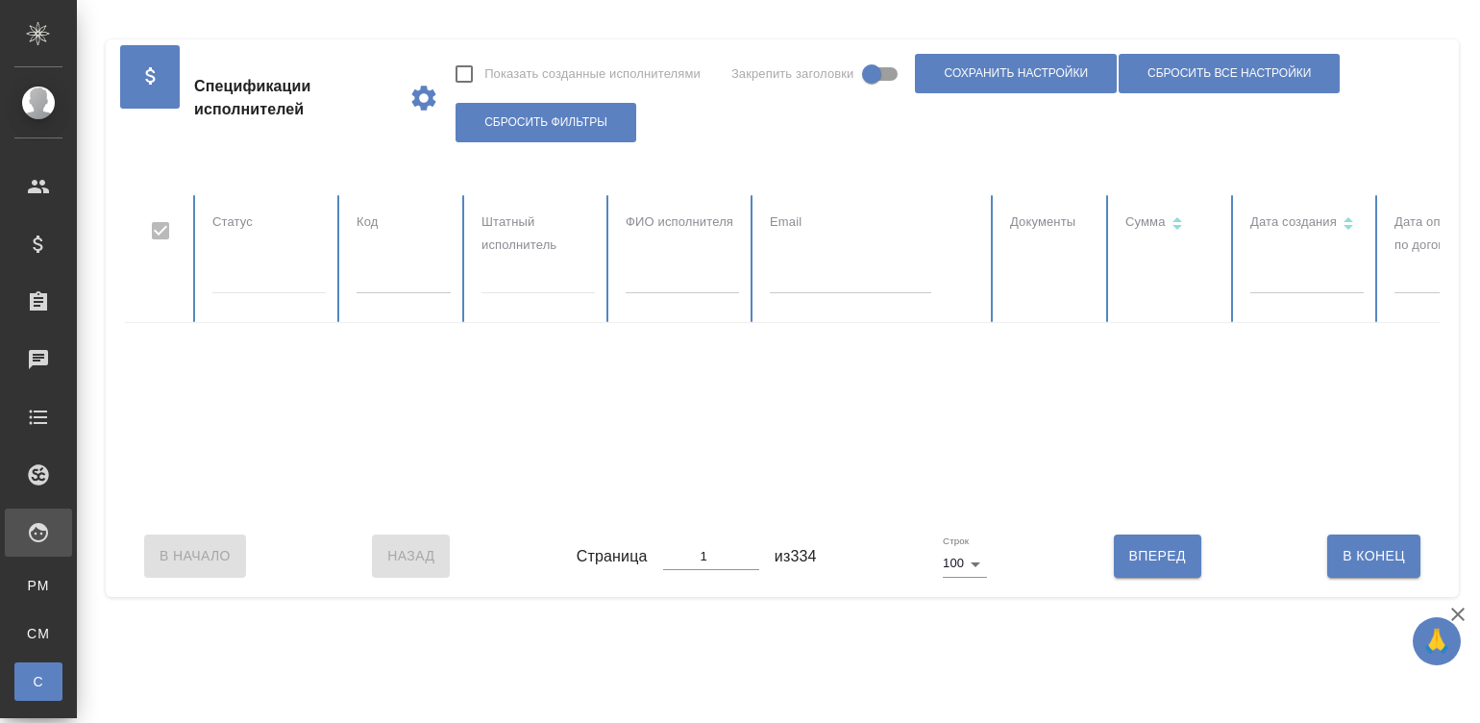
click at [375, 288] on input "text" at bounding box center [404, 279] width 94 height 27
checkbox input "false"
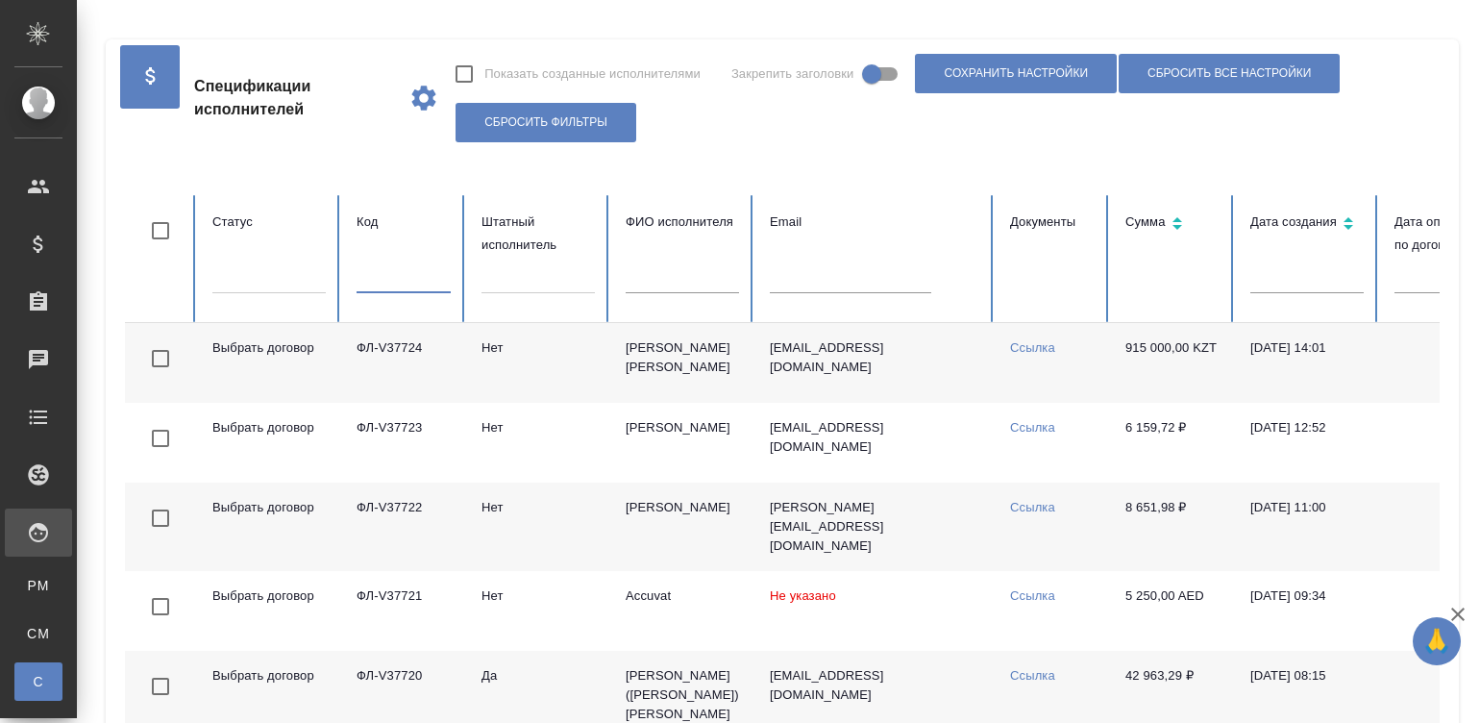
paste input "ФЛ-V36615"
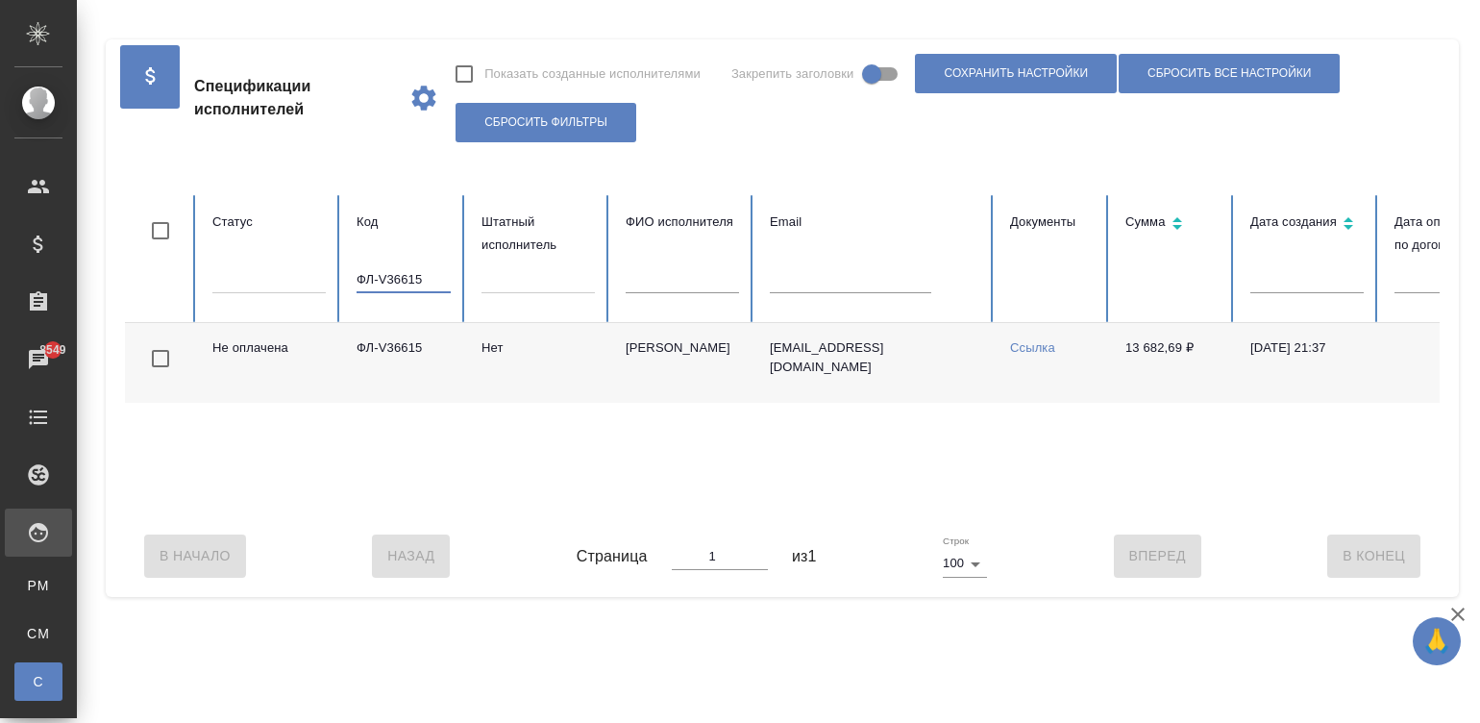
click at [409, 273] on input "ФЛ-V36615" at bounding box center [404, 279] width 94 height 27
paste input "36122"
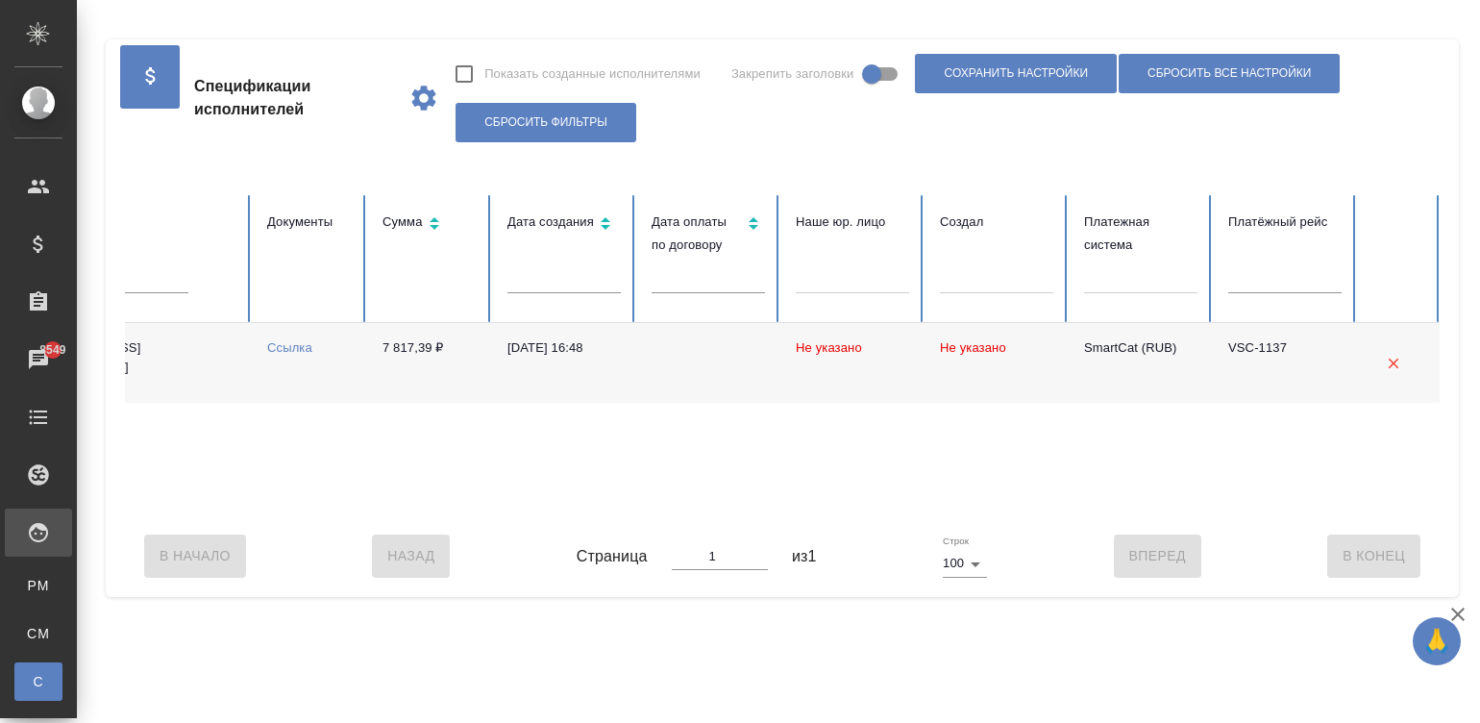
type input "36122"
drag, startPoint x: 366, startPoint y: 344, endPoint x: 429, endPoint y: 346, distance: 62.5
click at [429, 346] on td "7 817,39 ₽" at bounding box center [429, 363] width 125 height 80
copy td "7 817,39"
